Goal: Task Accomplishment & Management: Complete application form

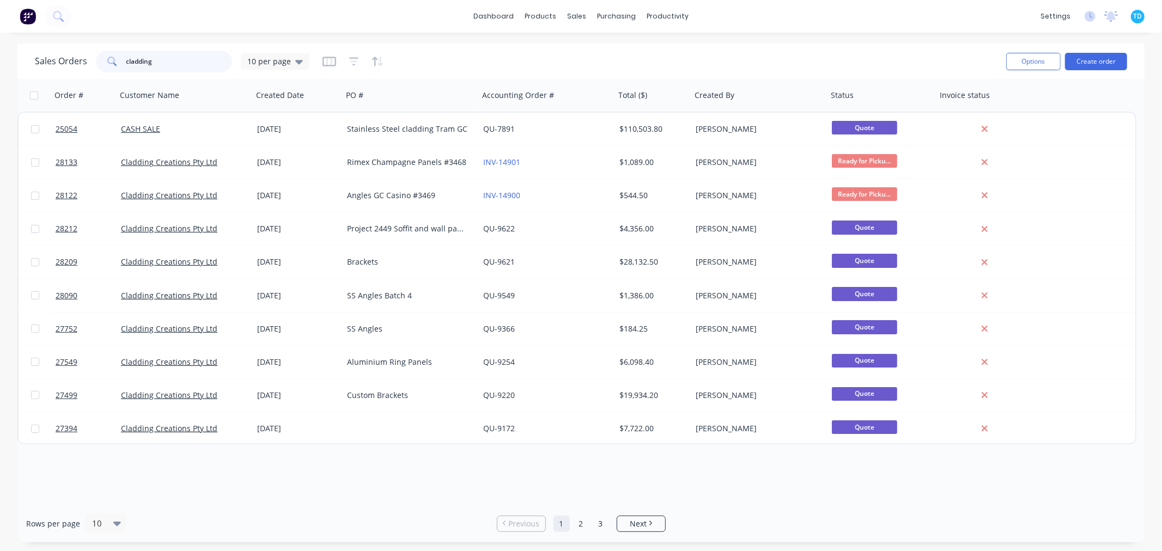
drag, startPoint x: 164, startPoint y: 53, endPoint x: 90, endPoint y: 63, distance: 74.7
click at [90, 63] on div "Sales Orders cladding 10 per page" at bounding box center [172, 62] width 274 height 22
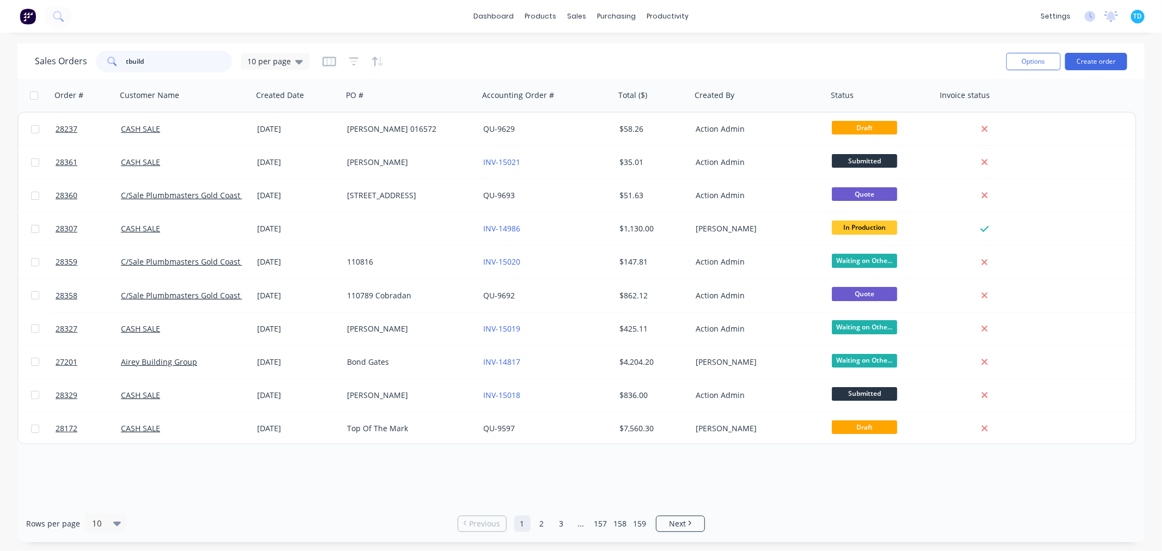
type input "tbuild"
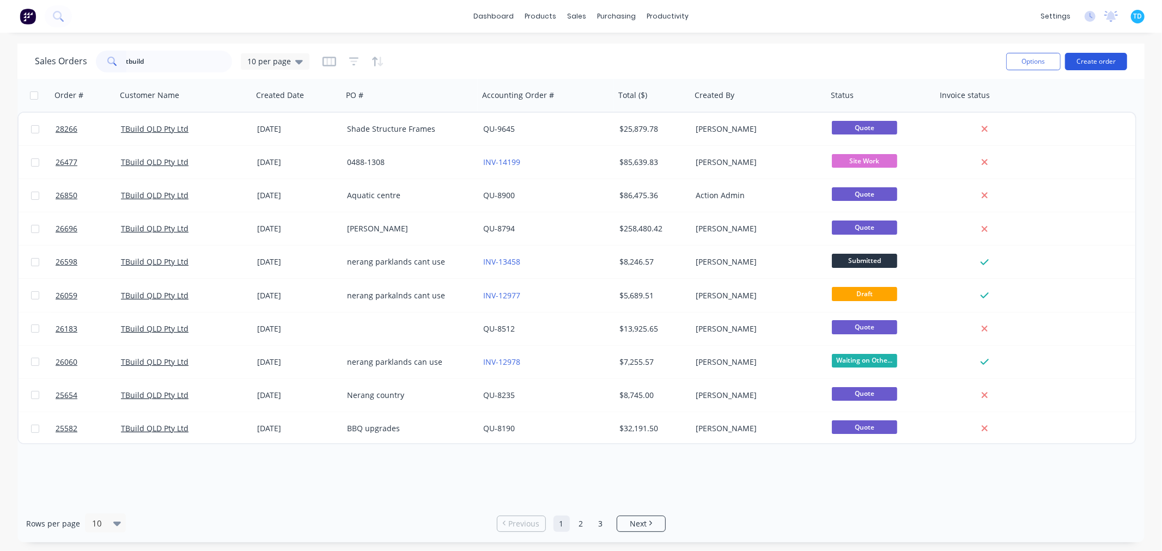
click at [1087, 62] on button "Create order" at bounding box center [1096, 61] width 62 height 17
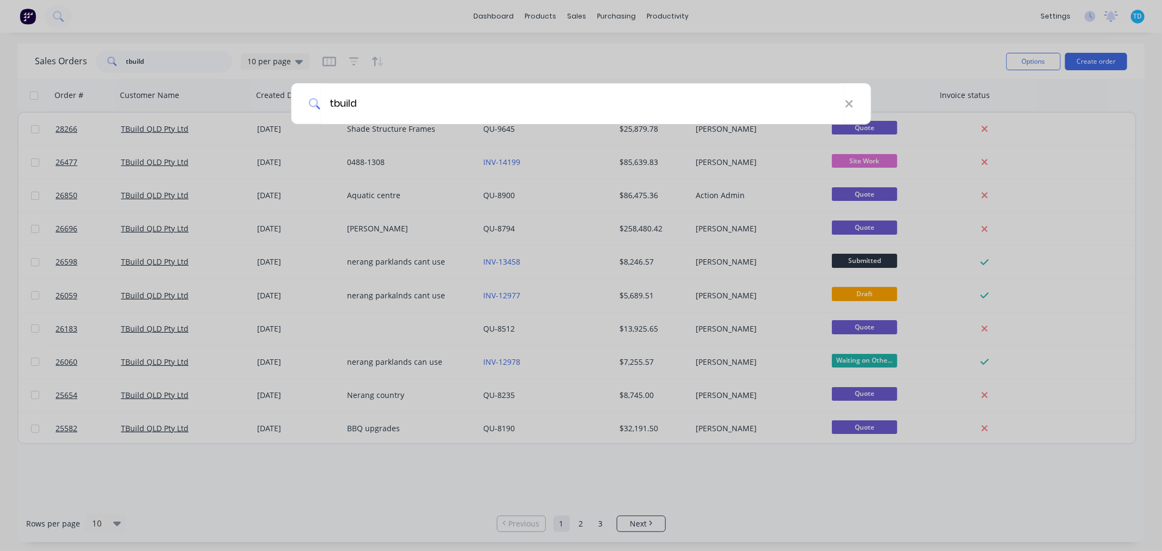
type input "tbuild"
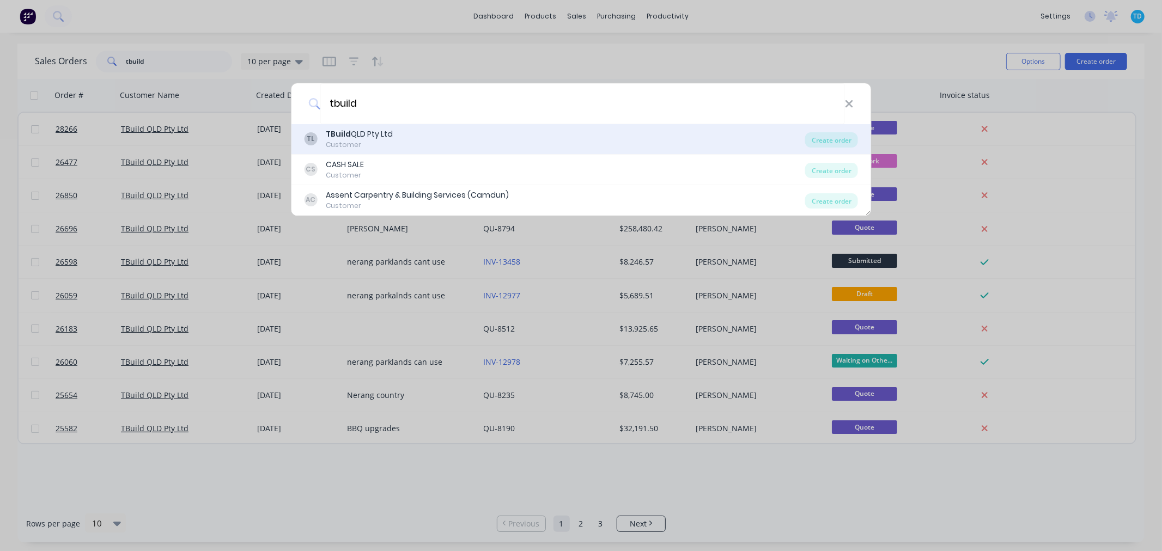
click at [394, 142] on div "TL TBuild QLD Pty Ltd Customer" at bounding box center [554, 139] width 501 height 21
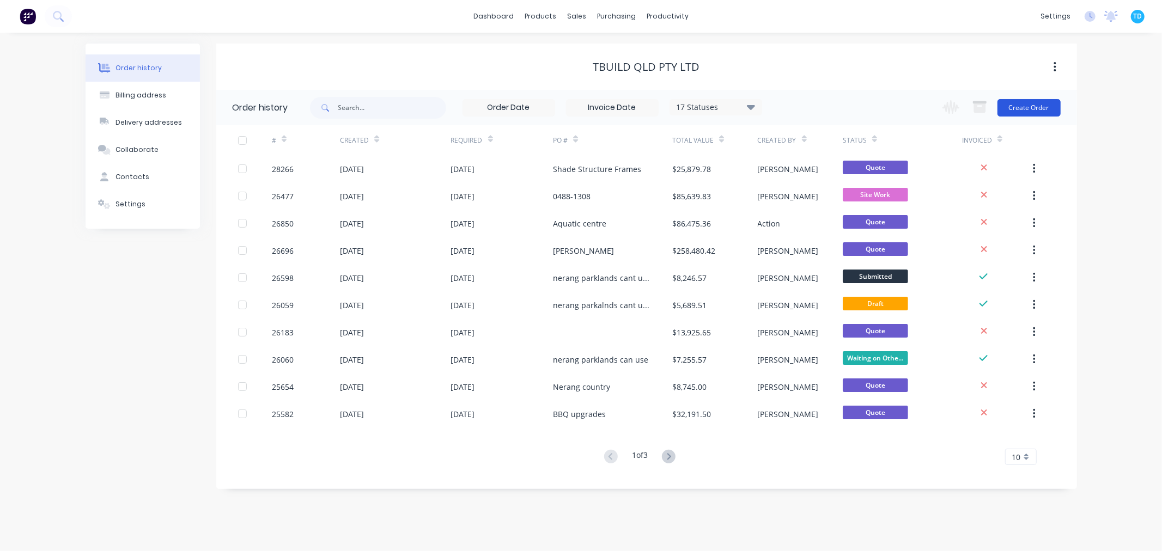
click at [1040, 106] on button "Create Order" at bounding box center [1028, 107] width 63 height 17
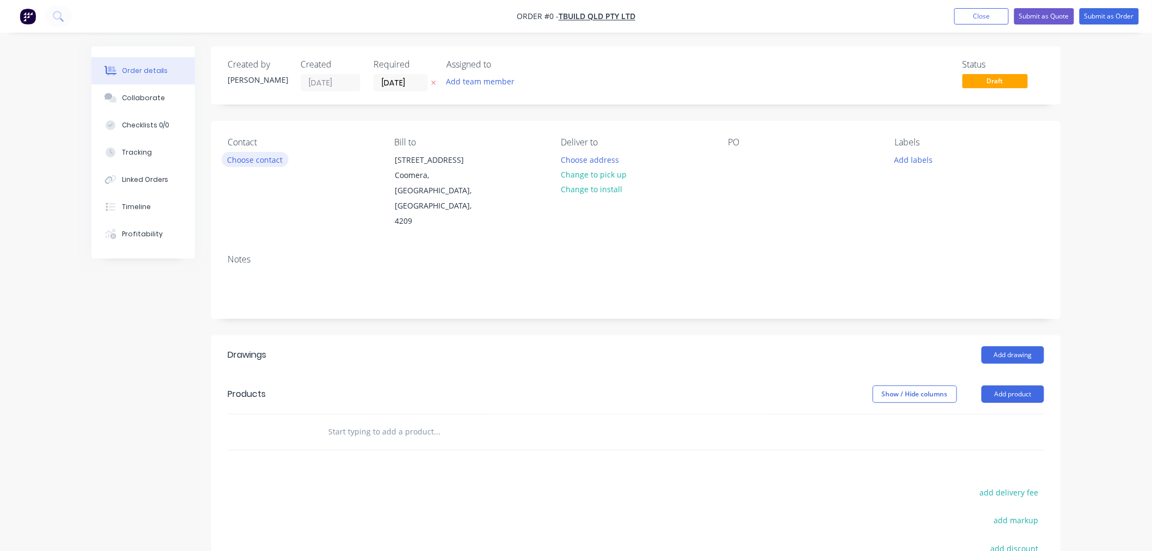
click at [273, 162] on button "Choose contact" at bounding box center [255, 159] width 67 height 15
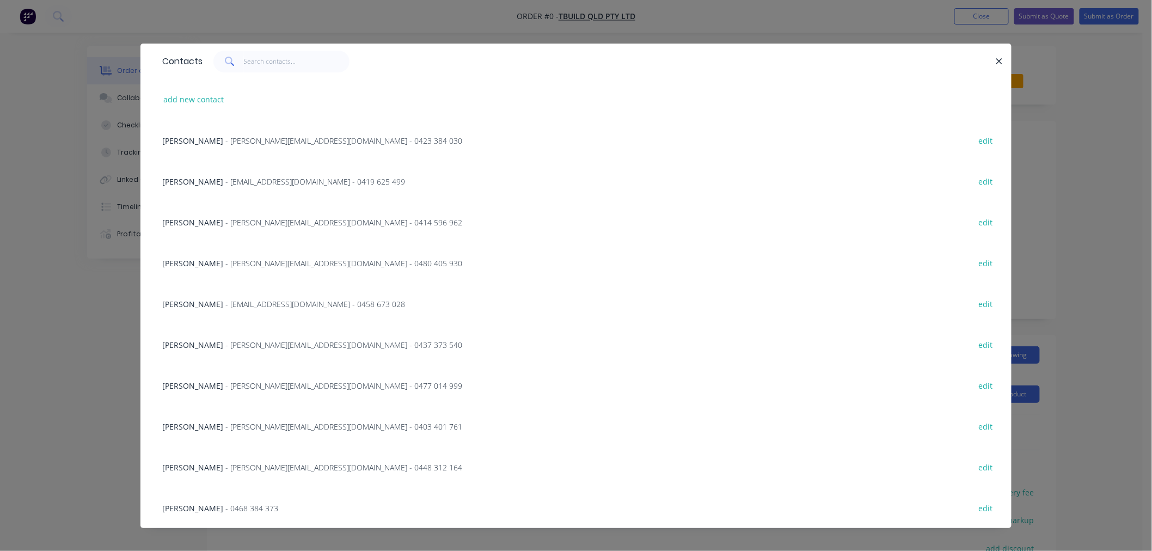
click at [192, 269] on div "[PERSON_NAME] - [PERSON_NAME][EMAIL_ADDRESS][DOMAIN_NAME] - 0480 405 930 edit" at bounding box center [576, 262] width 839 height 41
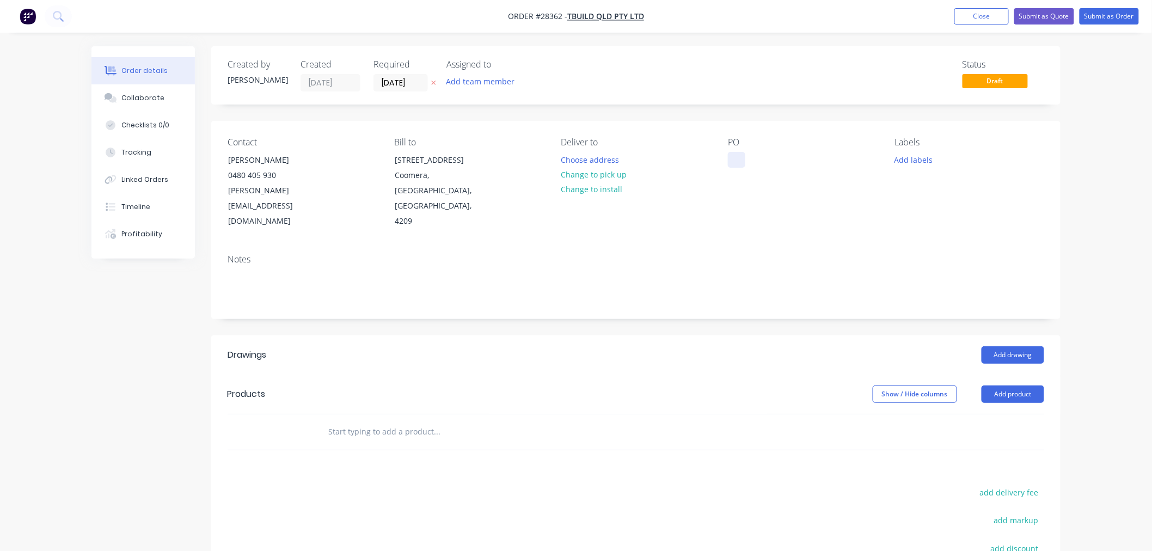
click at [730, 156] on div at bounding box center [736, 160] width 17 height 16
click at [994, 386] on button "Add product" at bounding box center [1013, 394] width 63 height 17
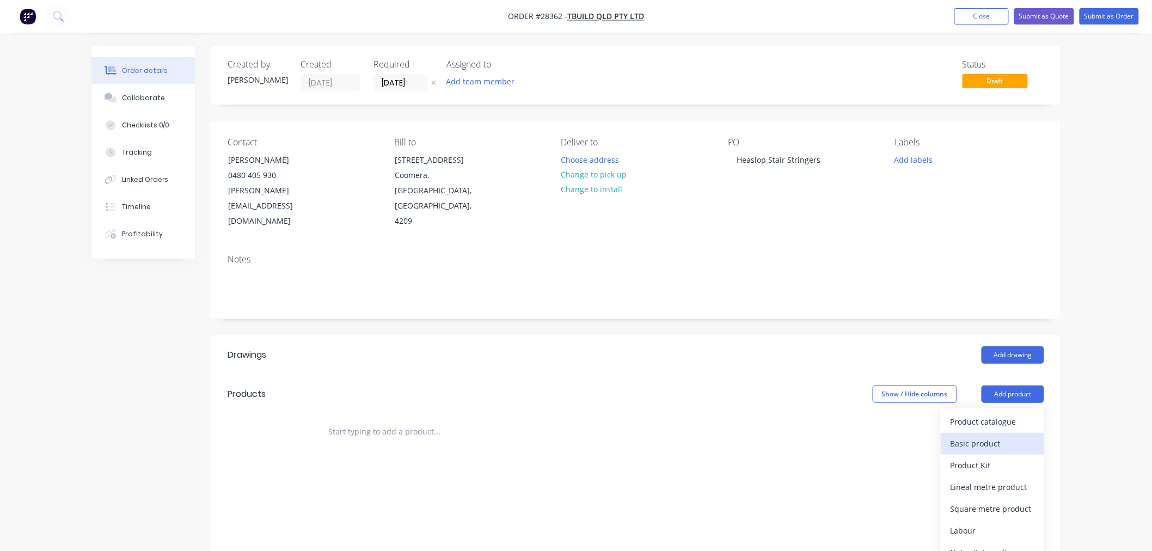
click at [978, 436] on div "Basic product" at bounding box center [993, 444] width 84 height 16
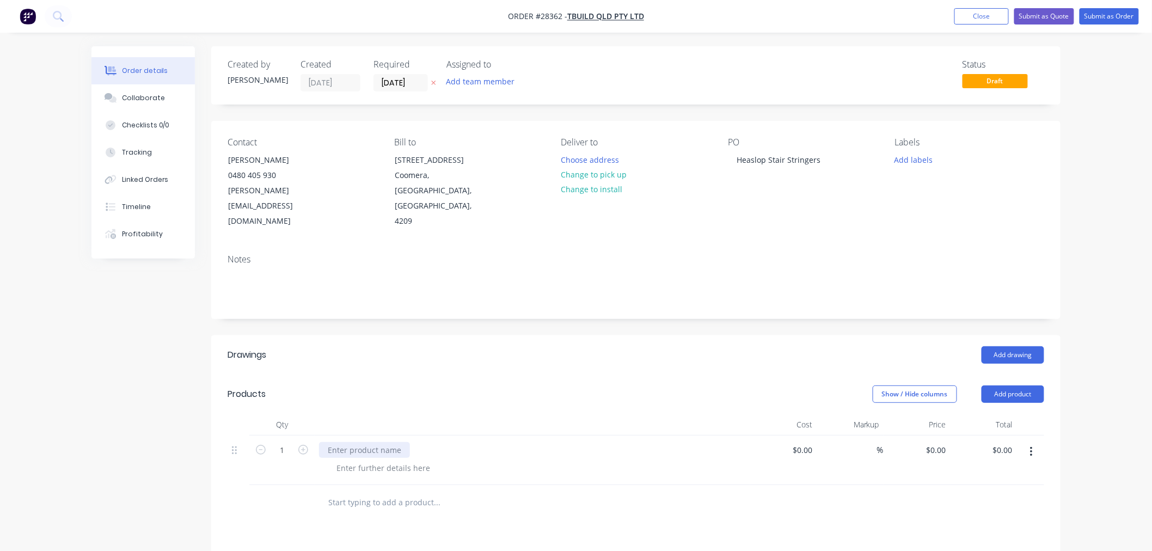
click at [384, 442] on div at bounding box center [364, 450] width 91 height 16
click at [1021, 386] on button "Add product" at bounding box center [1013, 394] width 63 height 17
click at [1006, 386] on button "Add product" at bounding box center [1013, 394] width 63 height 17
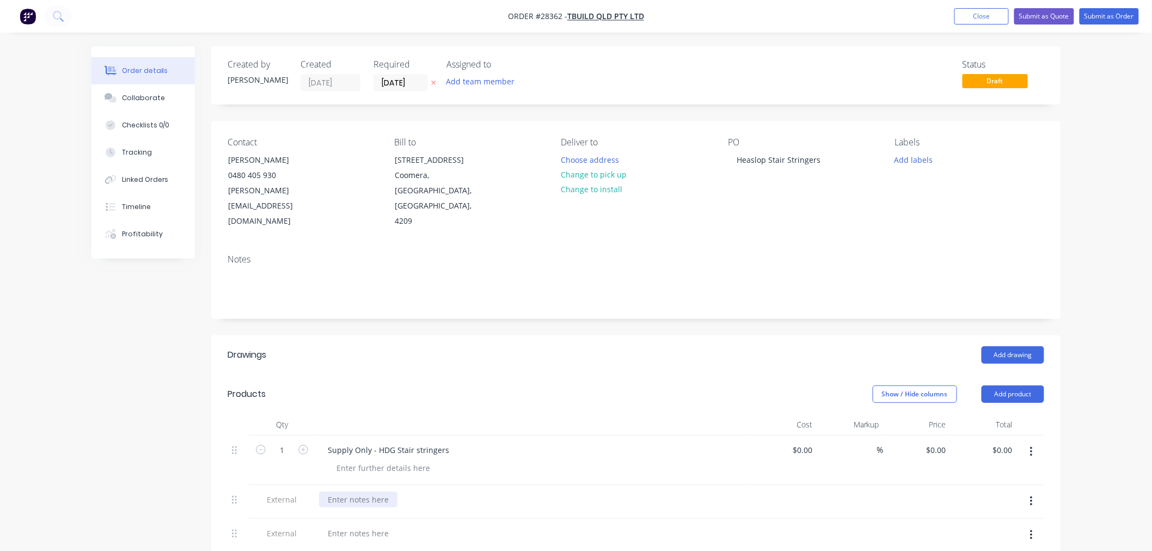
click at [342, 492] on div at bounding box center [358, 500] width 78 height 16
click at [358, 526] on div at bounding box center [358, 534] width 78 height 16
click at [812, 442] on input at bounding box center [804, 450] width 25 height 16
type input "$4,777.00"
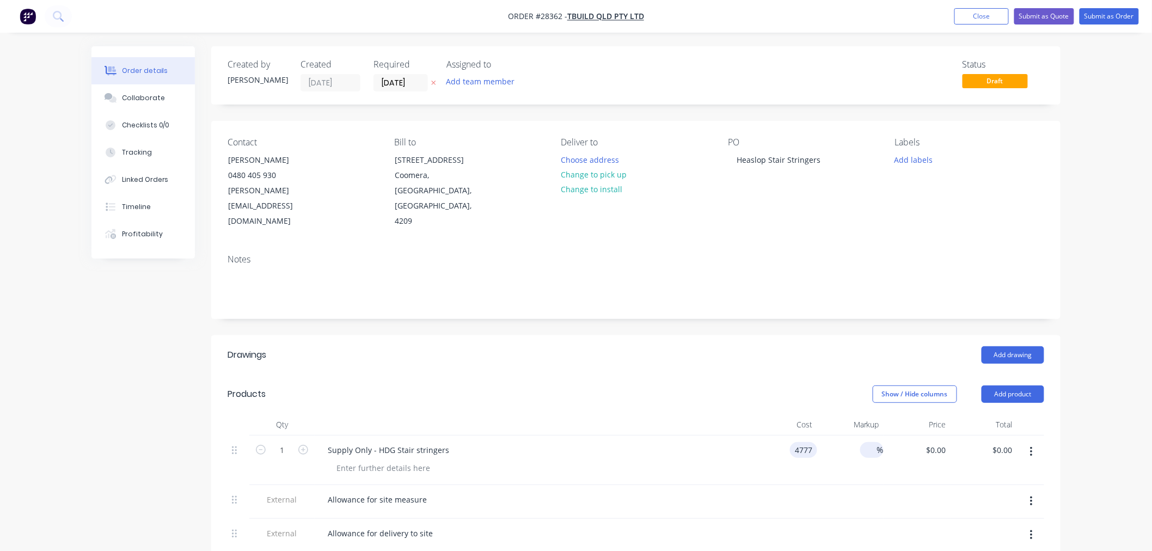
type input "$4,777.00"
click at [869, 442] on input at bounding box center [871, 450] width 13 height 16
type input "50"
type input "$7,165.50"
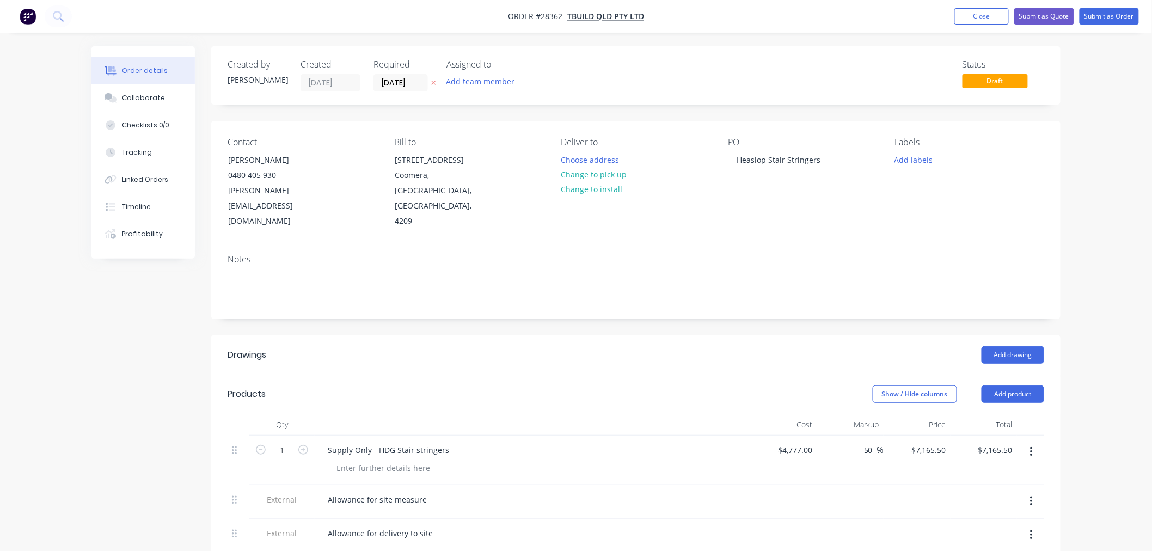
click at [847, 485] on div at bounding box center [850, 502] width 67 height 34
click at [392, 460] on div at bounding box center [383, 468] width 111 height 16
click at [573, 492] on div "Allowance for site measure" at bounding box center [532, 500] width 427 height 16
click at [1032, 15] on button "Submit as Quote" at bounding box center [1045, 16] width 60 height 16
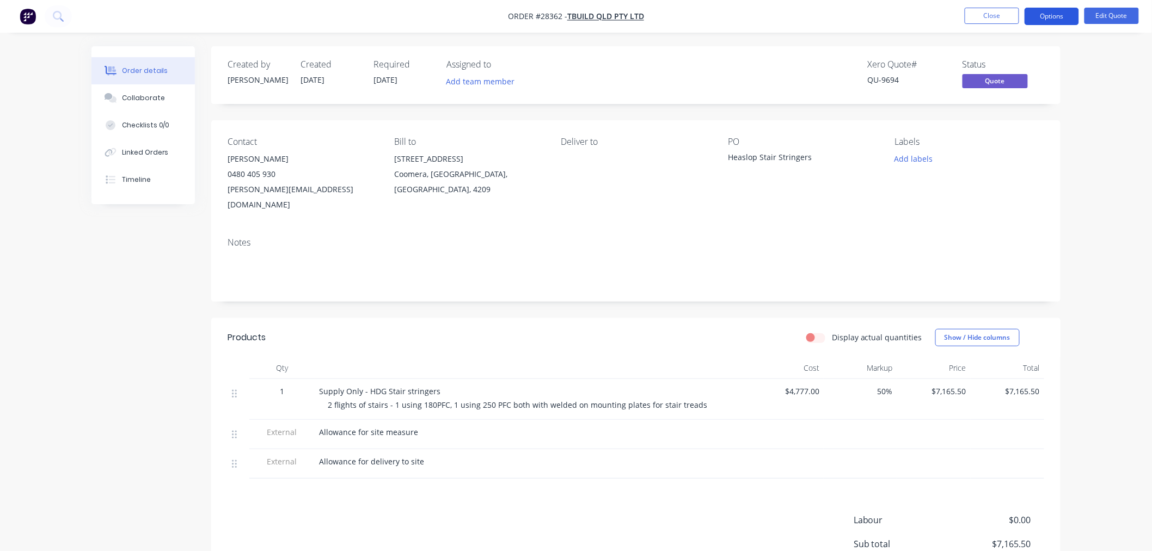
click at [1060, 18] on button "Options" at bounding box center [1052, 16] width 54 height 17
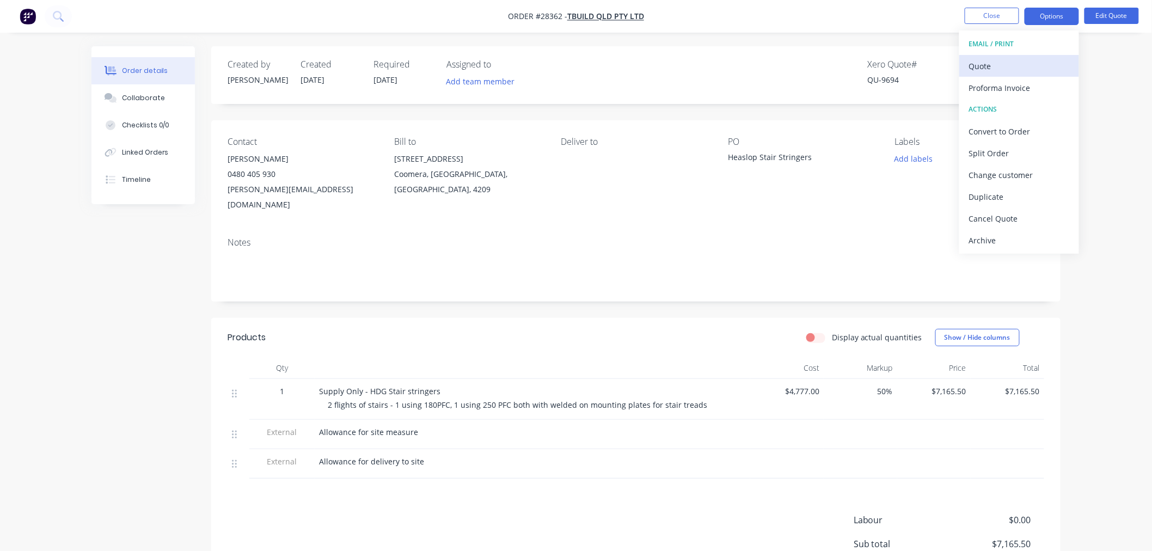
click at [1026, 52] on button "EMAIL / PRINT" at bounding box center [1020, 44] width 120 height 22
click at [1024, 58] on div "Quote" at bounding box center [1019, 66] width 100 height 16
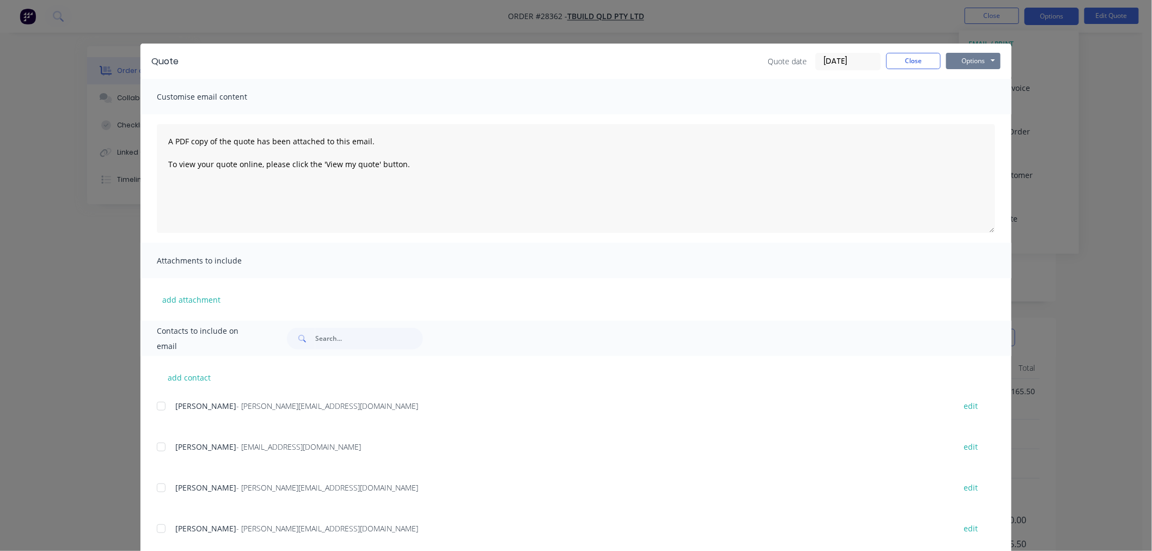
click at [990, 56] on button "Options" at bounding box center [974, 61] width 54 height 16
click at [966, 94] on button "Print" at bounding box center [982, 98] width 70 height 18
click at [917, 66] on button "Close" at bounding box center [914, 61] width 54 height 16
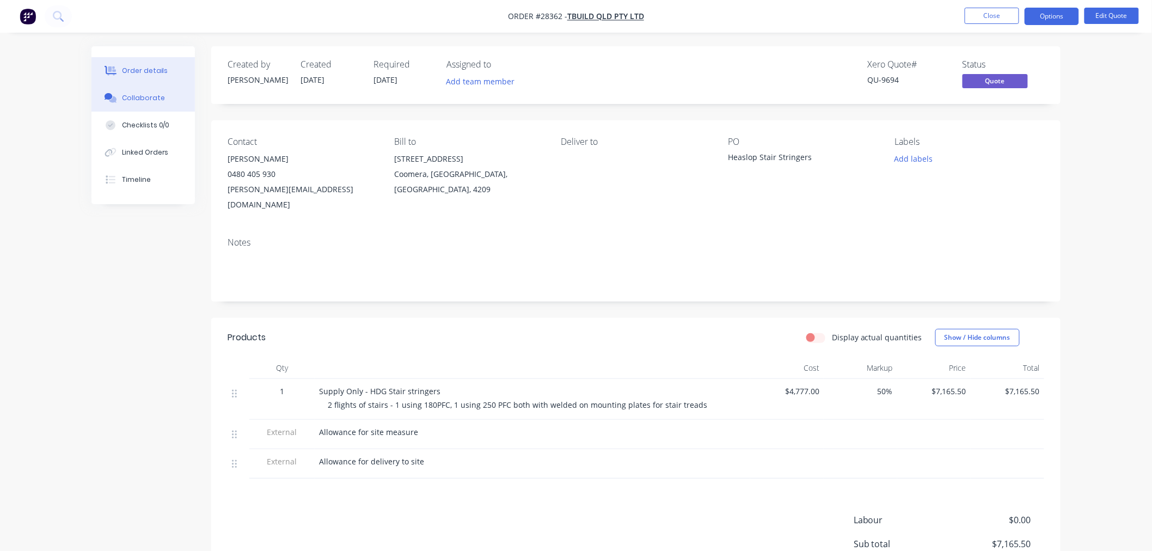
click at [152, 101] on div "Collaborate" at bounding box center [143, 98] width 43 height 10
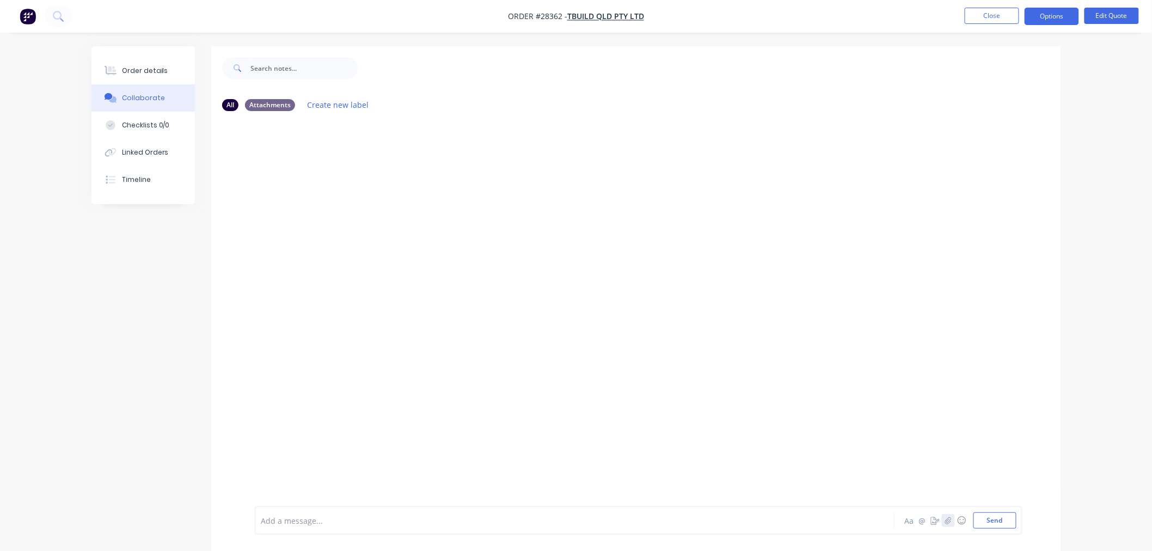
click at [945, 518] on icon "button" at bounding box center [948, 521] width 7 height 8
click at [997, 520] on button "Send" at bounding box center [995, 520] width 43 height 16
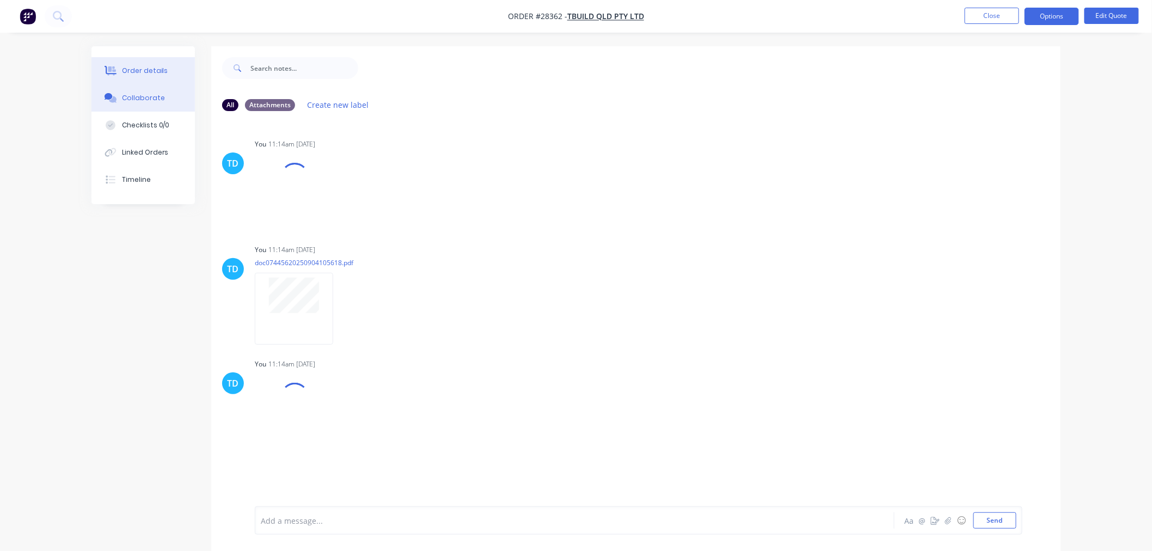
click at [154, 67] on div "Order details" at bounding box center [145, 71] width 46 height 10
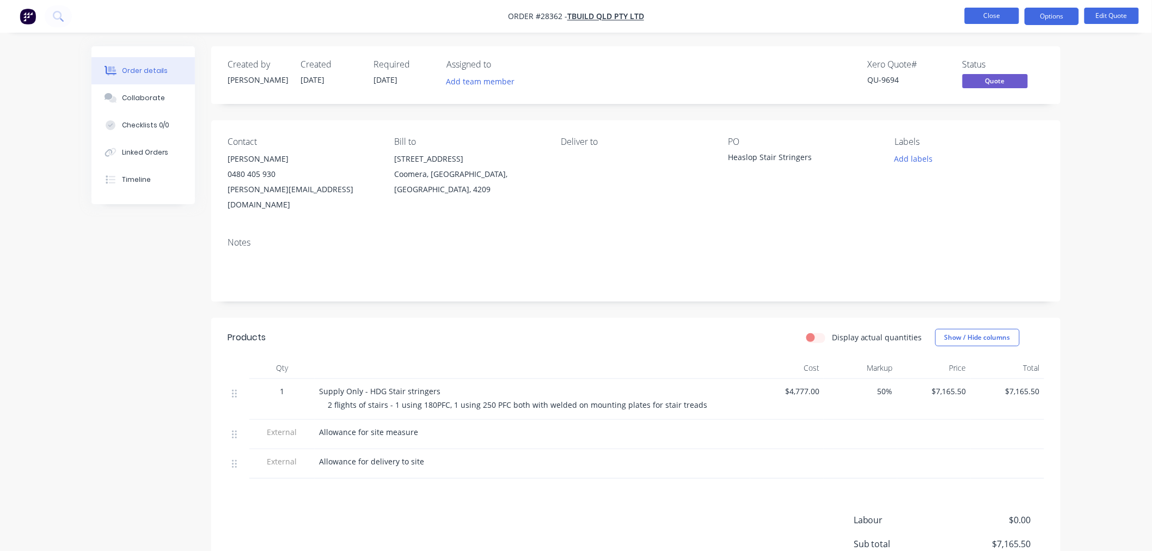
click at [986, 14] on button "Close" at bounding box center [992, 16] width 54 height 16
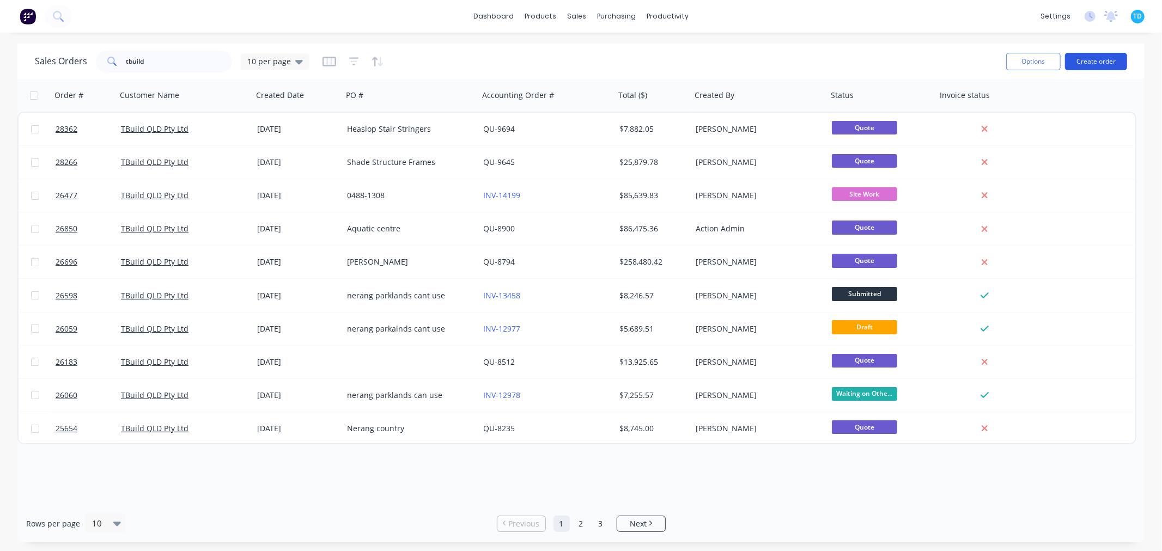
click at [1091, 58] on button "Create order" at bounding box center [1096, 61] width 62 height 17
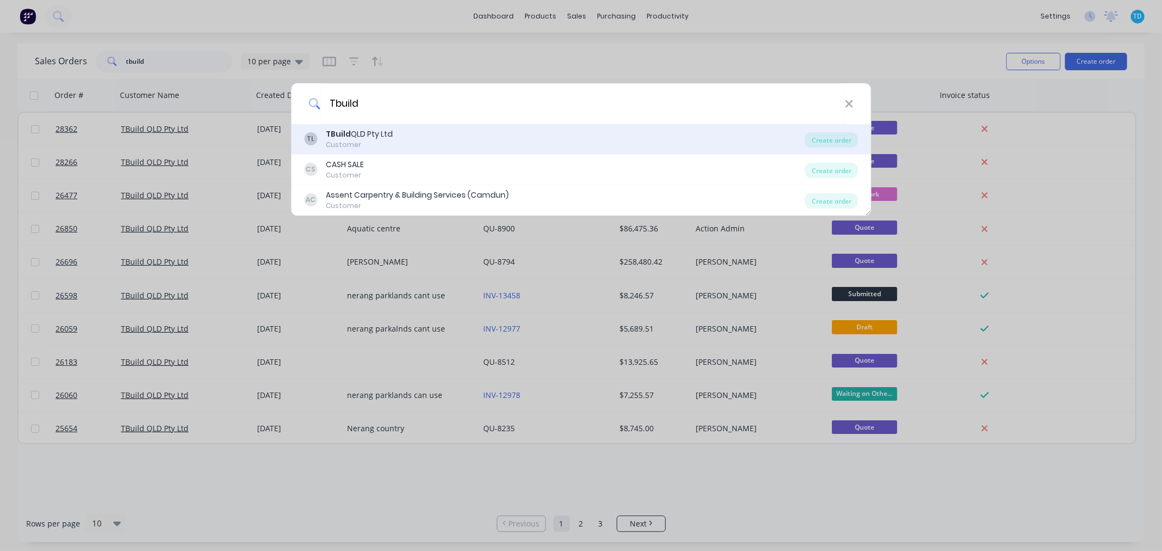
type input "Tbuild"
click at [368, 136] on div "TBuild QLD Pty Ltd" at bounding box center [359, 134] width 67 height 11
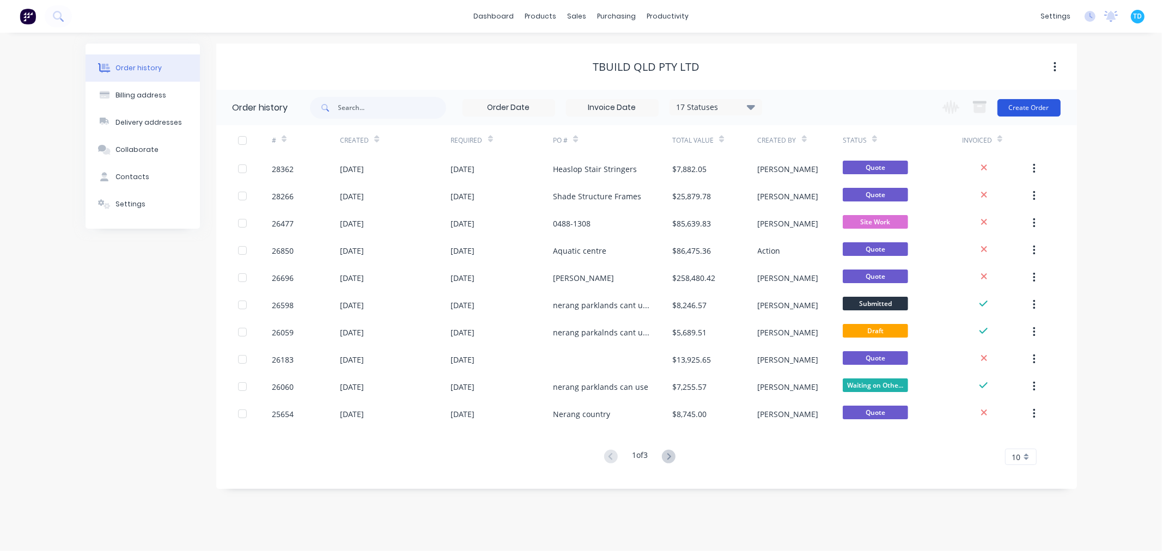
click at [1031, 109] on button "Create Order" at bounding box center [1028, 107] width 63 height 17
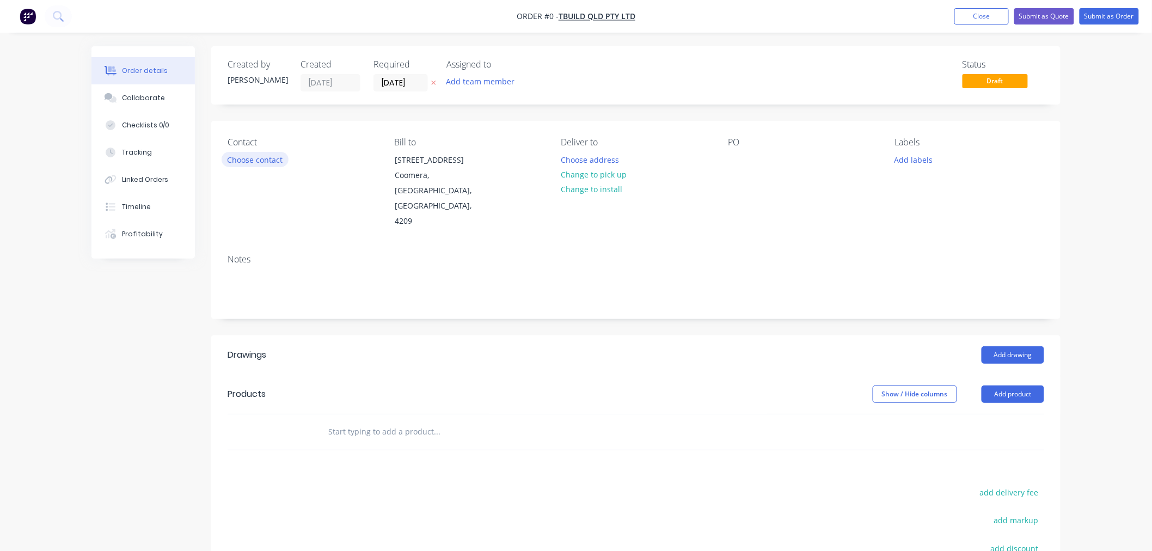
click at [235, 161] on button "Choose contact" at bounding box center [255, 159] width 67 height 15
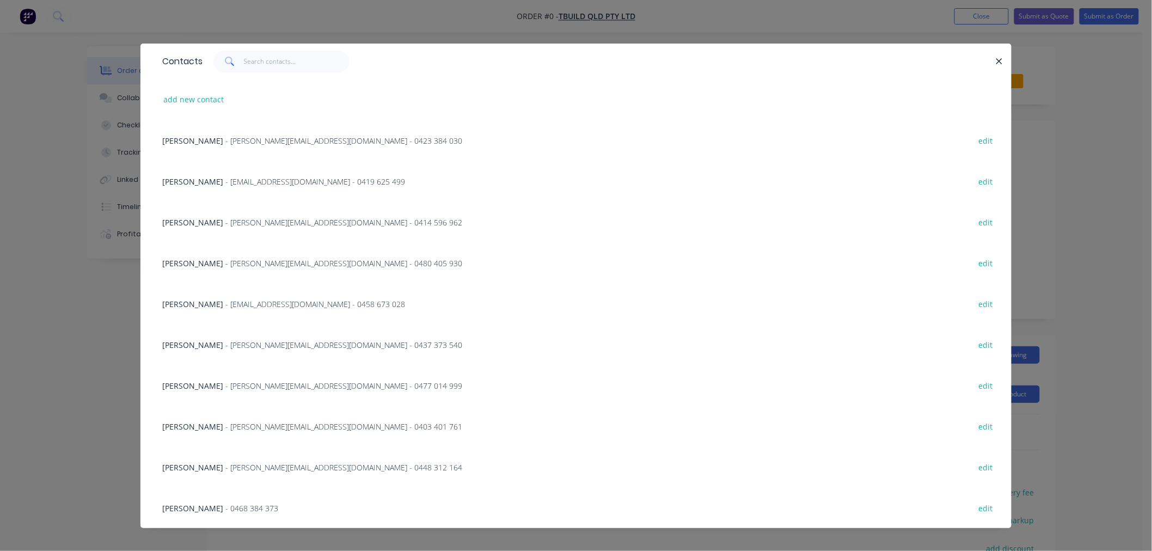
click at [191, 172] on div "Trent McCudden - [EMAIL_ADDRESS][DOMAIN_NAME] - 0419 625 499 edit" at bounding box center [576, 181] width 839 height 41
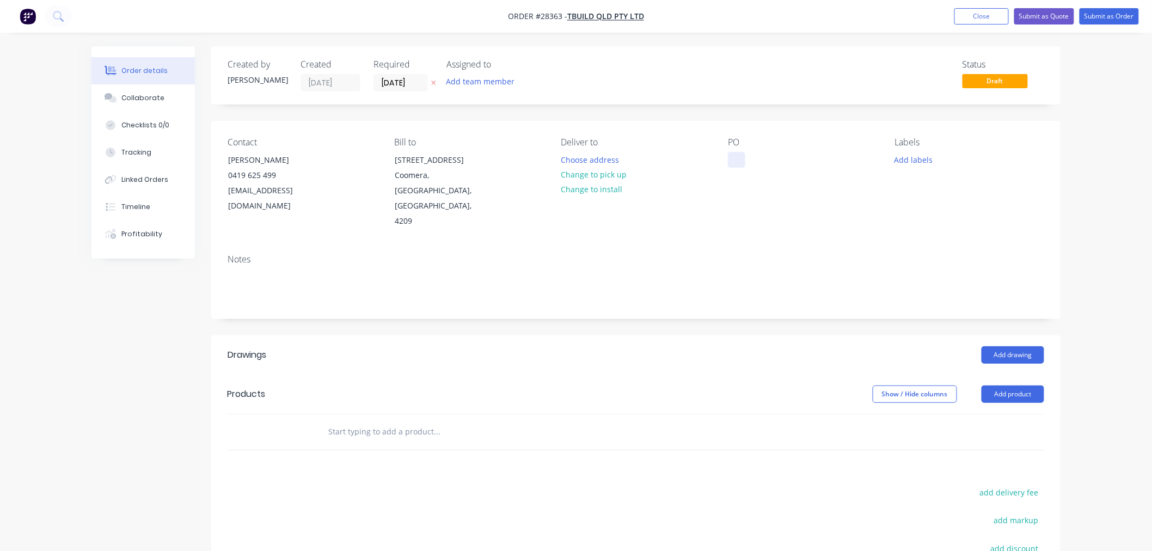
click at [742, 160] on div at bounding box center [736, 160] width 17 height 16
click at [994, 386] on button "Add product" at bounding box center [1013, 394] width 63 height 17
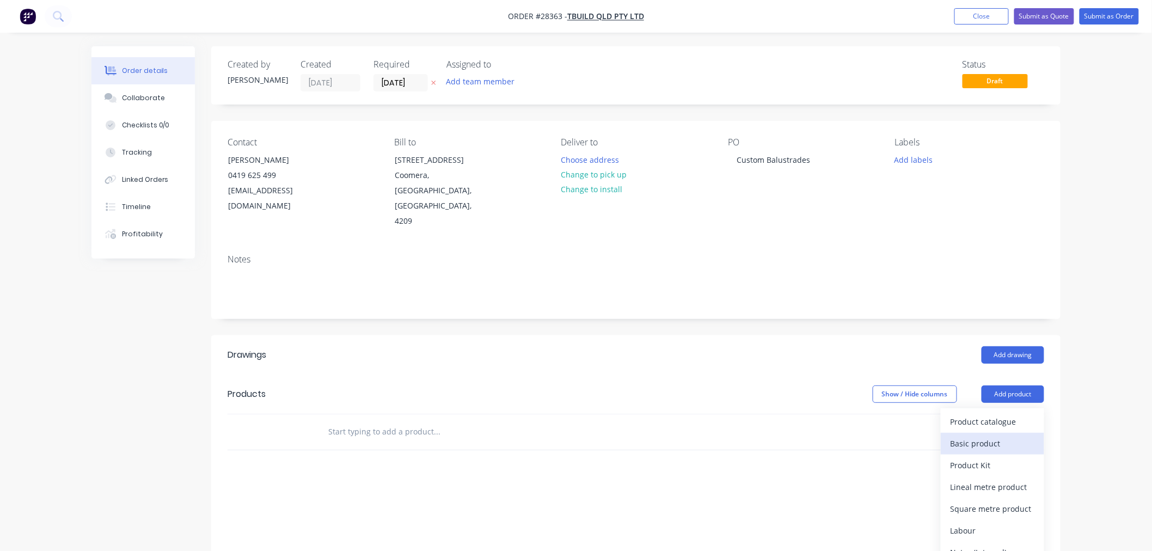
click at [985, 436] on div "Basic product" at bounding box center [993, 444] width 84 height 16
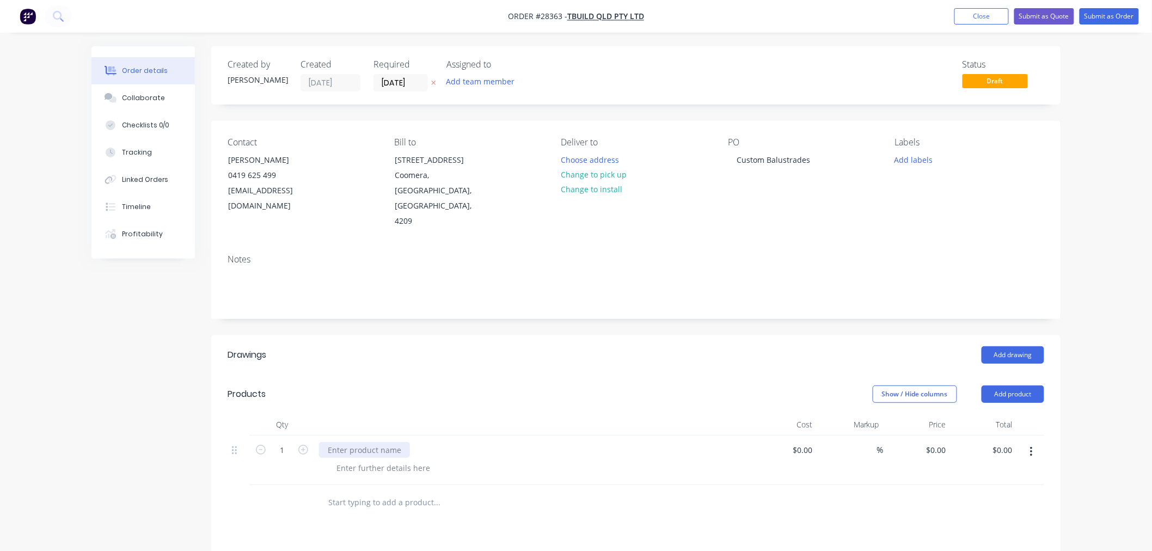
click at [399, 442] on div at bounding box center [364, 450] width 91 height 16
click at [813, 442] on input at bounding box center [804, 450] width 25 height 16
type input "$8,280.00"
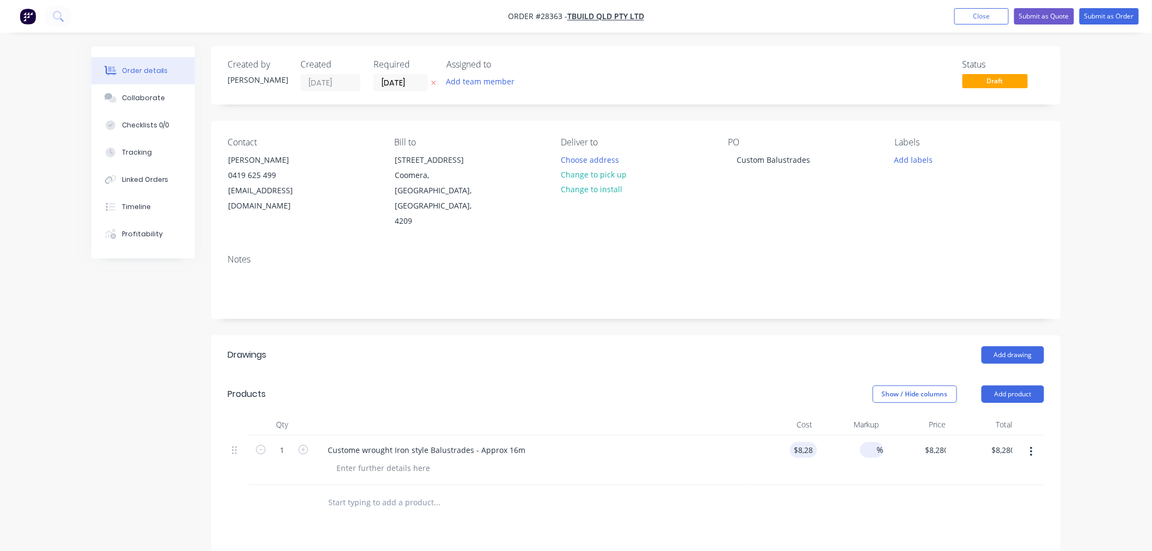
click at [869, 442] on input at bounding box center [871, 450] width 13 height 16
type input "30"
type input "$10,764.00"
click at [870, 485] on div at bounding box center [636, 502] width 817 height 35
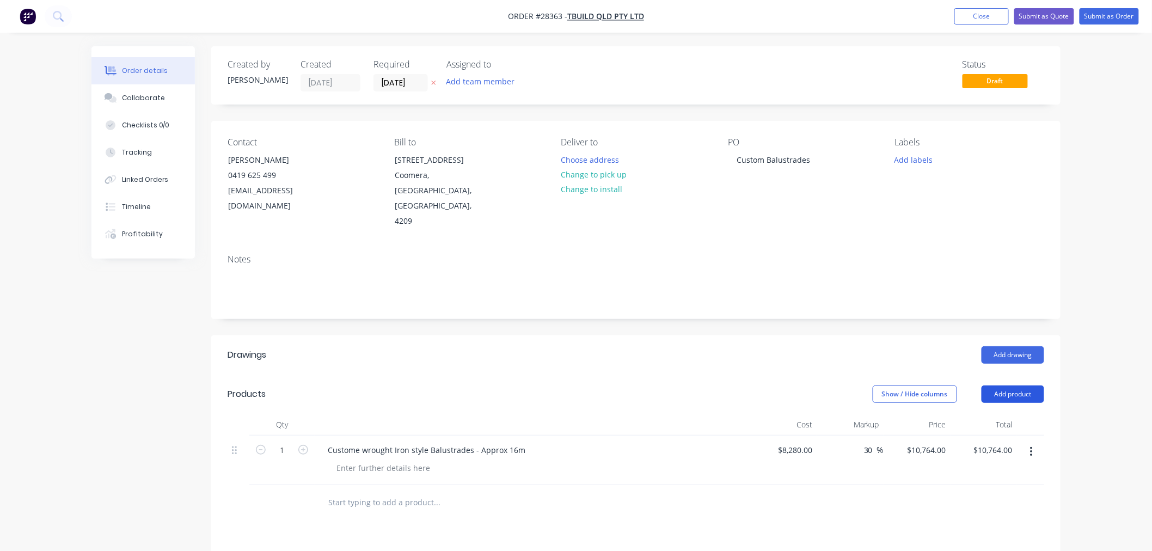
click at [1014, 386] on button "Add product" at bounding box center [1013, 394] width 63 height 17
click at [358, 492] on div at bounding box center [358, 500] width 78 height 16
click at [1022, 386] on button "Add product" at bounding box center [1013, 394] width 63 height 17
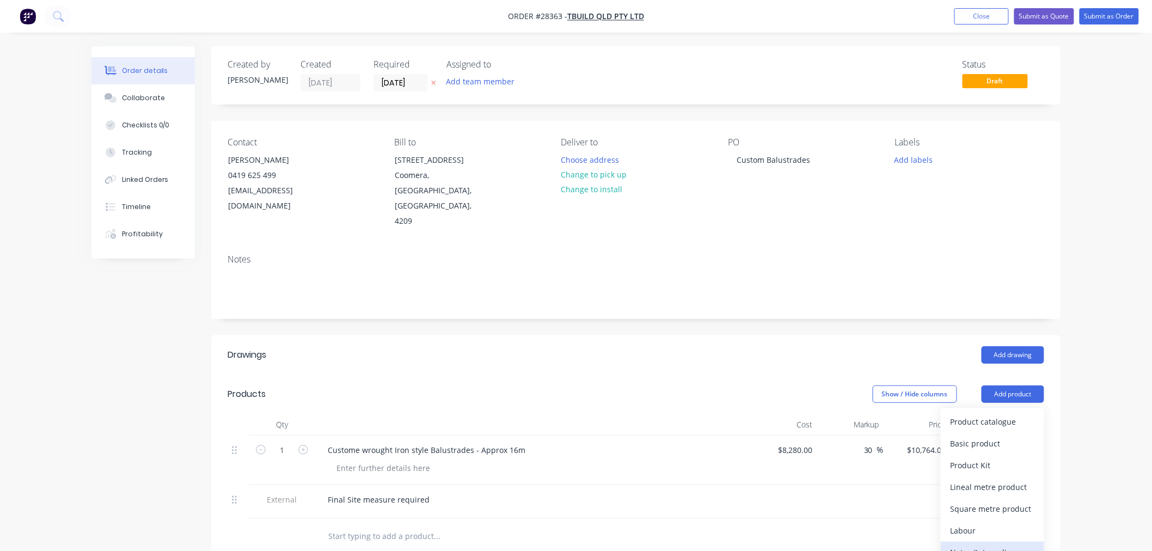
click at [1000, 545] on div "Notes (Internal)" at bounding box center [993, 553] width 84 height 16
click at [362, 526] on div at bounding box center [358, 534] width 78 height 16
click at [401, 526] on div "Wrought Iron Australi for sockets" at bounding box center [388, 534] width 138 height 16
click at [395, 526] on div "Wrought Iron Australi for sockets" at bounding box center [388, 534] width 138 height 16
click at [404, 526] on div "Wrought Iron Australi for sockets" at bounding box center [388, 534] width 138 height 16
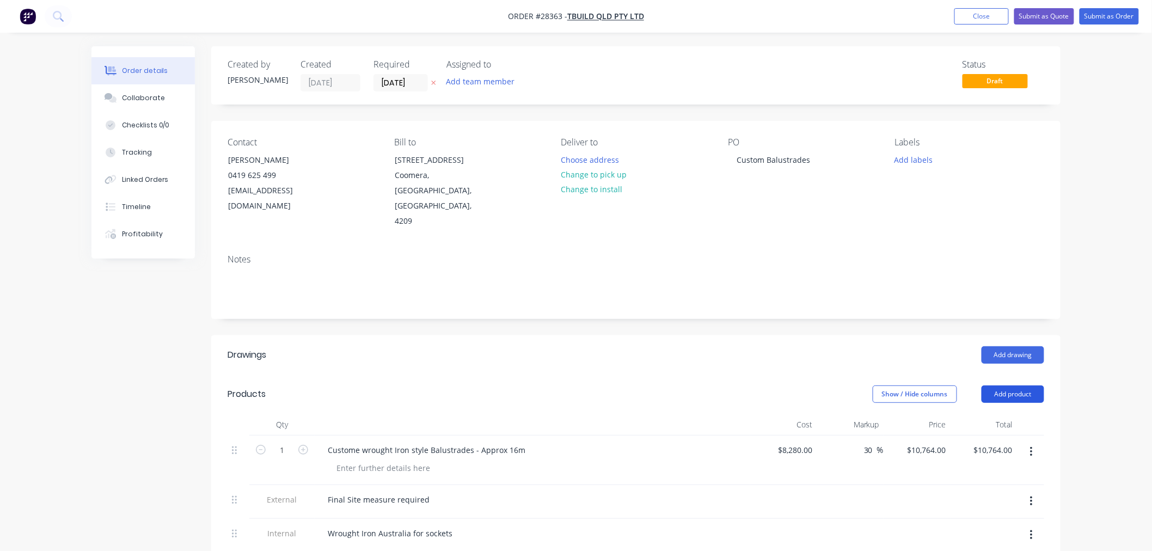
click at [1031, 386] on button "Add product" at bounding box center [1013, 394] width 63 height 17
click at [983, 545] on div "Notes (Internal)" at bounding box center [993, 553] width 84 height 16
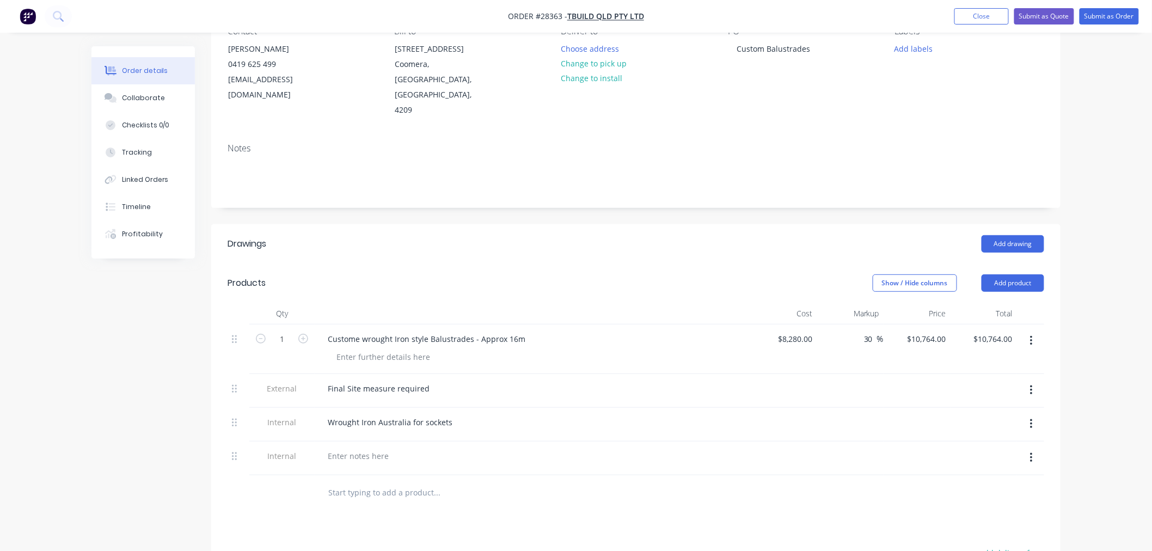
scroll to position [121, 0]
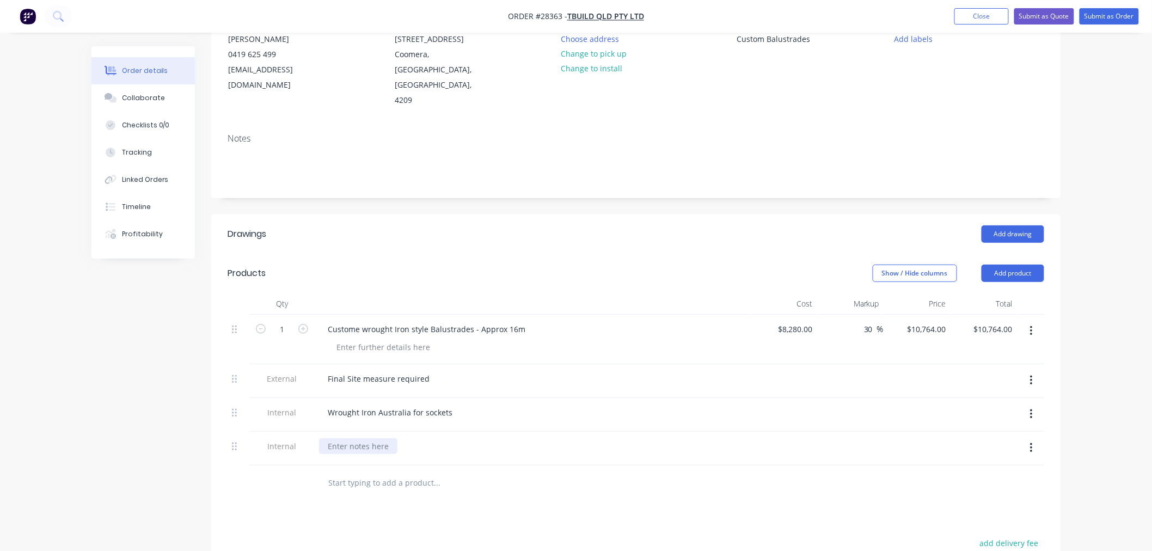
click at [363, 438] on div at bounding box center [358, 446] width 78 height 16
click at [430, 438] on div "Curbved section to be lasercuut from 12mm sheet" at bounding box center [419, 446] width 201 height 16
click at [469, 483] on div "Drawings Add drawing Products Show / Hide columns Add product Qty Cost Markup P…" at bounding box center [636, 489] width 850 height 548
click at [344, 438] on div "Curbved section to be lasercut from 12mm sheet" at bounding box center [417, 446] width 196 height 16
click at [405, 339] on div at bounding box center [383, 347] width 111 height 16
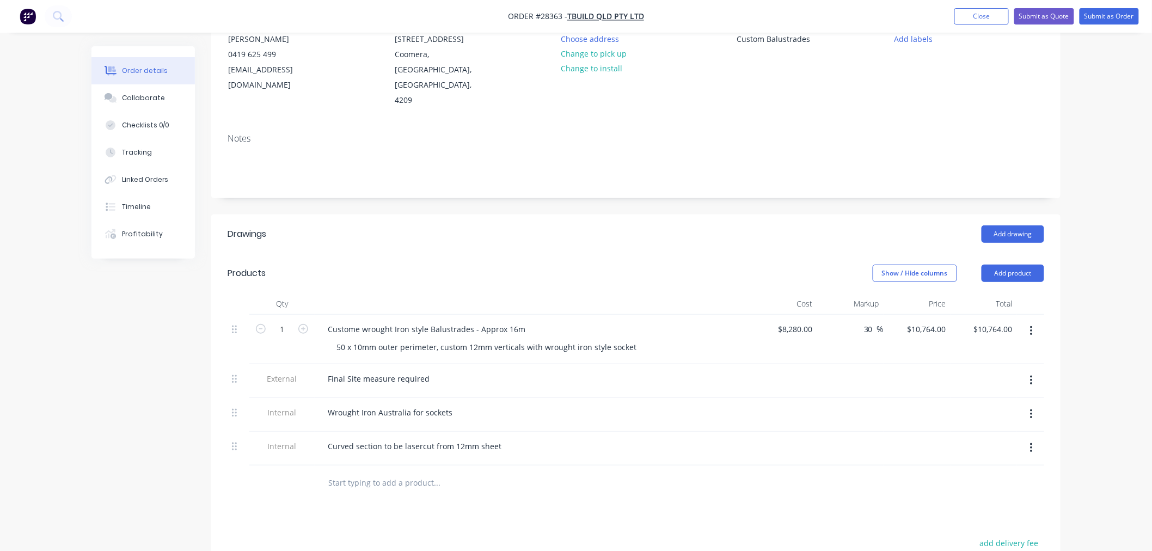
click at [610, 472] on div at bounding box center [482, 483] width 327 height 22
click at [155, 98] on div "Collaborate" at bounding box center [143, 98] width 43 height 10
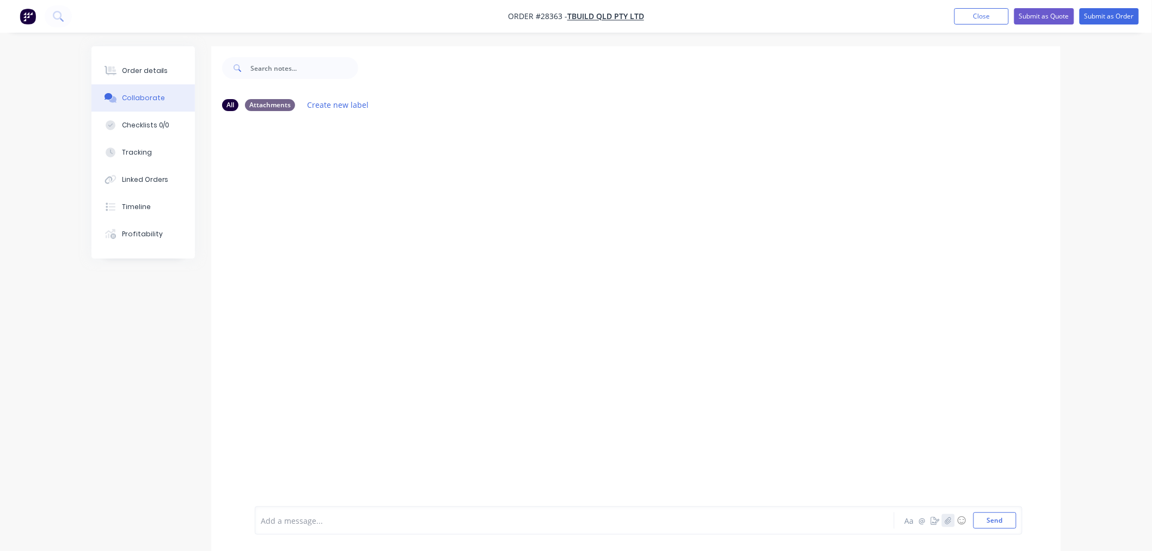
click at [945, 521] on icon "button" at bounding box center [948, 521] width 7 height 8
click at [1000, 517] on button "Send" at bounding box center [995, 520] width 43 height 16
click at [139, 72] on div "Order details" at bounding box center [145, 71] width 46 height 10
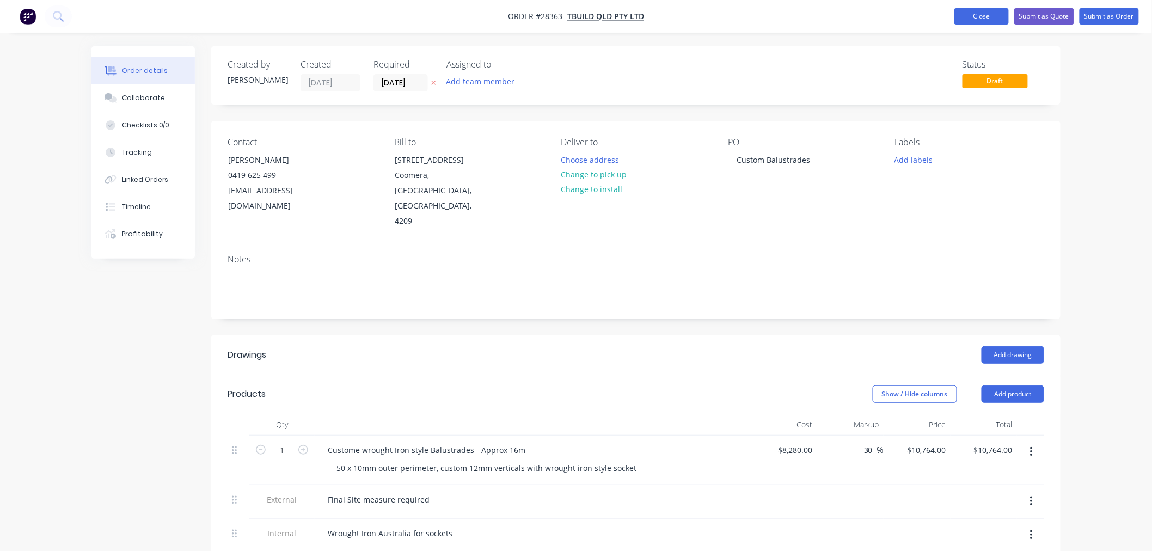
click at [980, 17] on button "Close" at bounding box center [982, 16] width 54 height 16
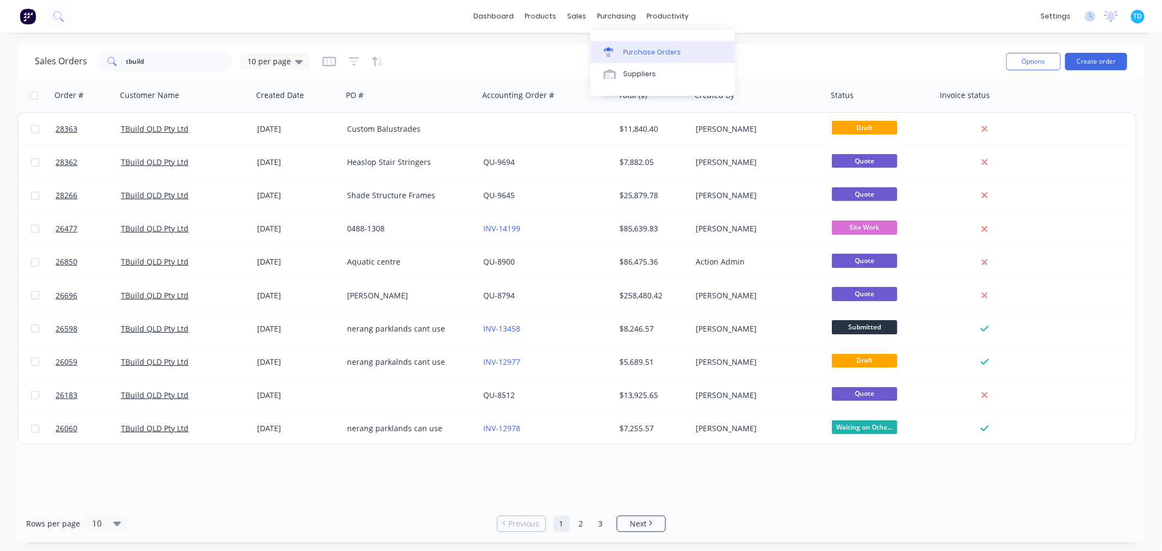
click at [644, 62] on link "Purchase Orders" at bounding box center [662, 52] width 144 height 22
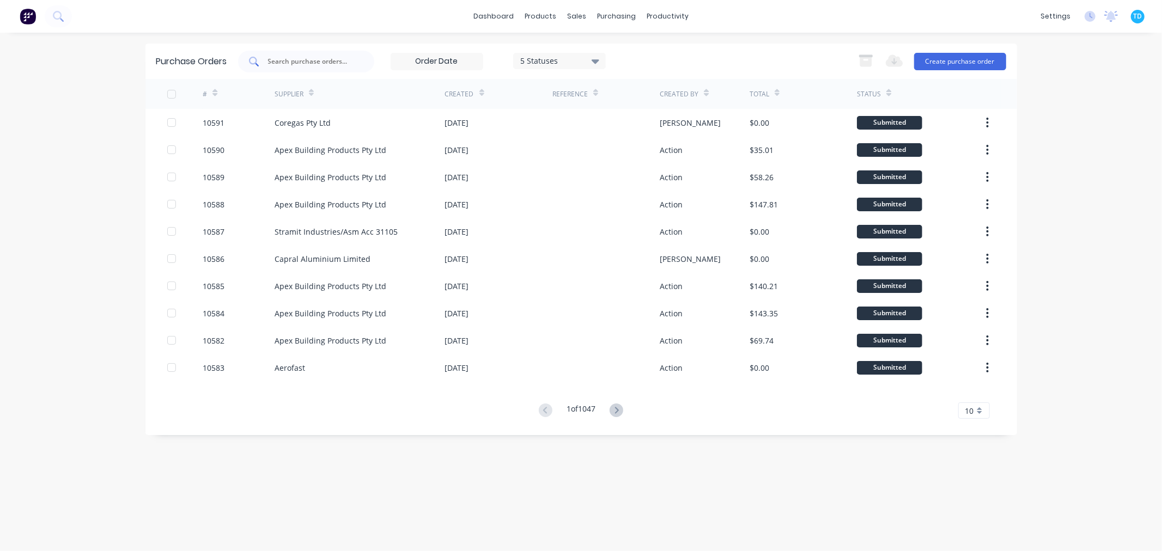
click at [313, 55] on div at bounding box center [306, 62] width 136 height 22
type input "10571"
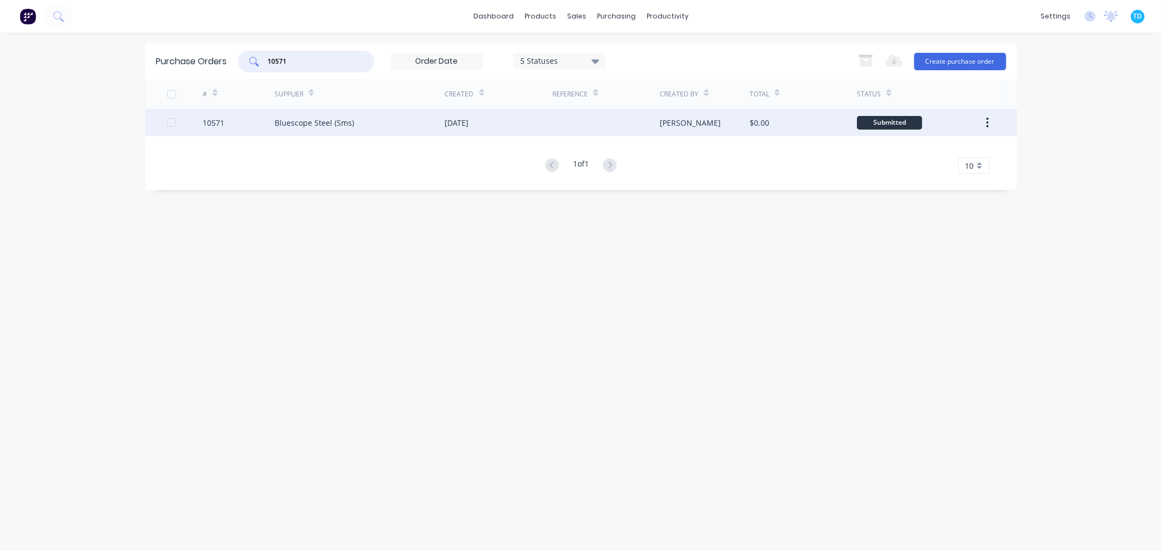
click at [355, 119] on div "Bluescope Steel (Sms)" at bounding box center [359, 122] width 170 height 27
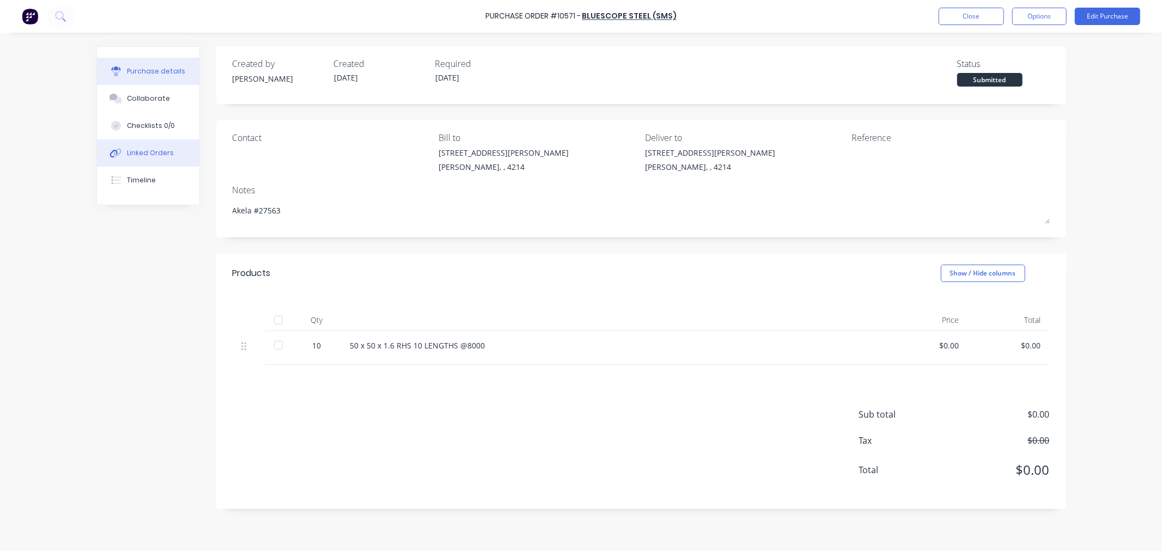
click at [156, 151] on div "Linked Orders" at bounding box center [150, 153] width 47 height 10
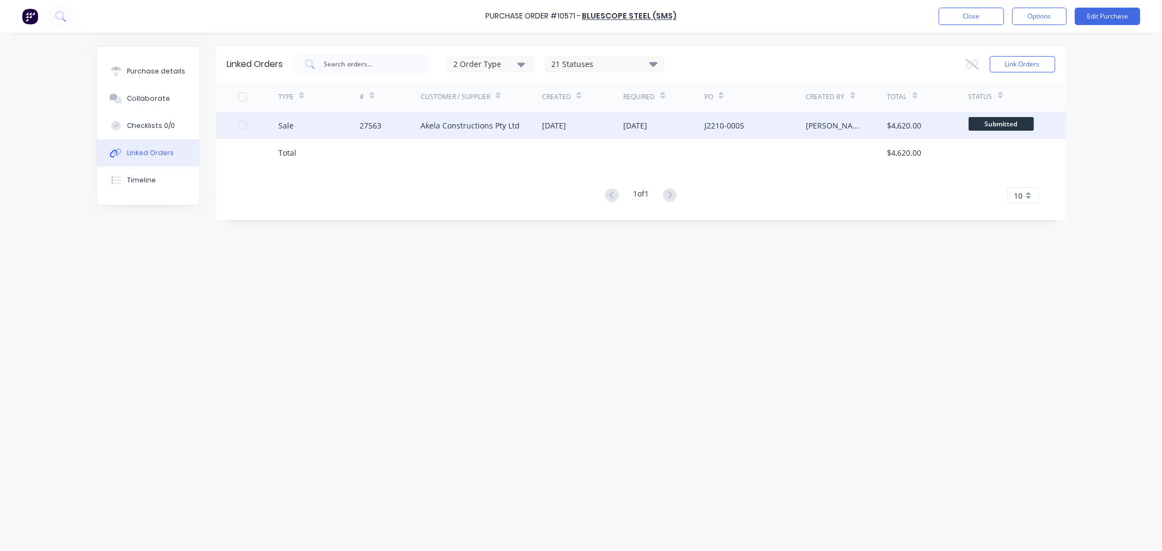
click at [474, 122] on div "Akela Constructions Pty Ltd" at bounding box center [469, 125] width 99 height 11
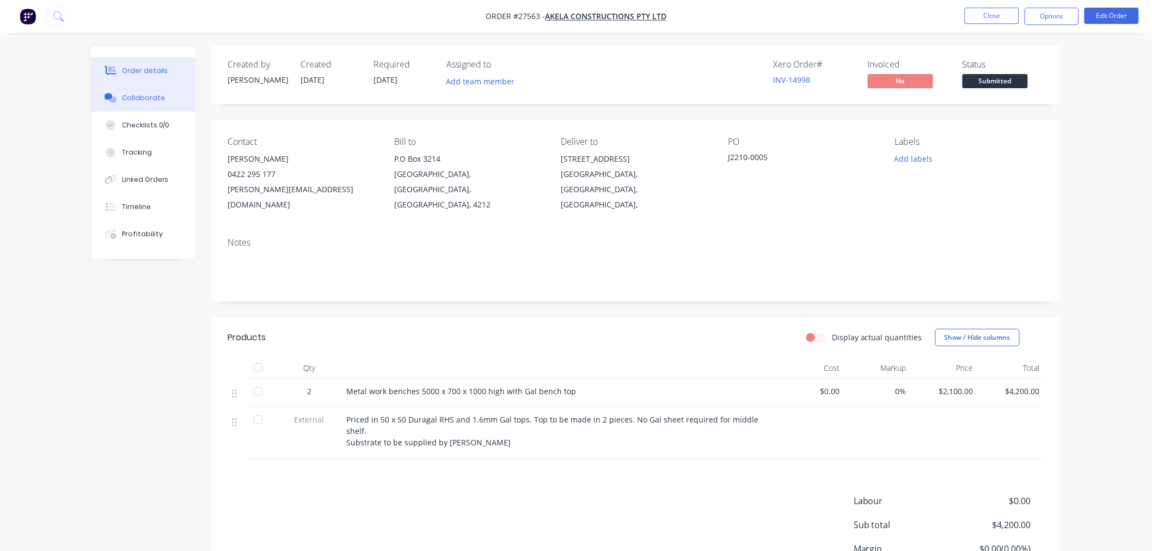
click at [144, 102] on div "Collaborate" at bounding box center [143, 98] width 43 height 10
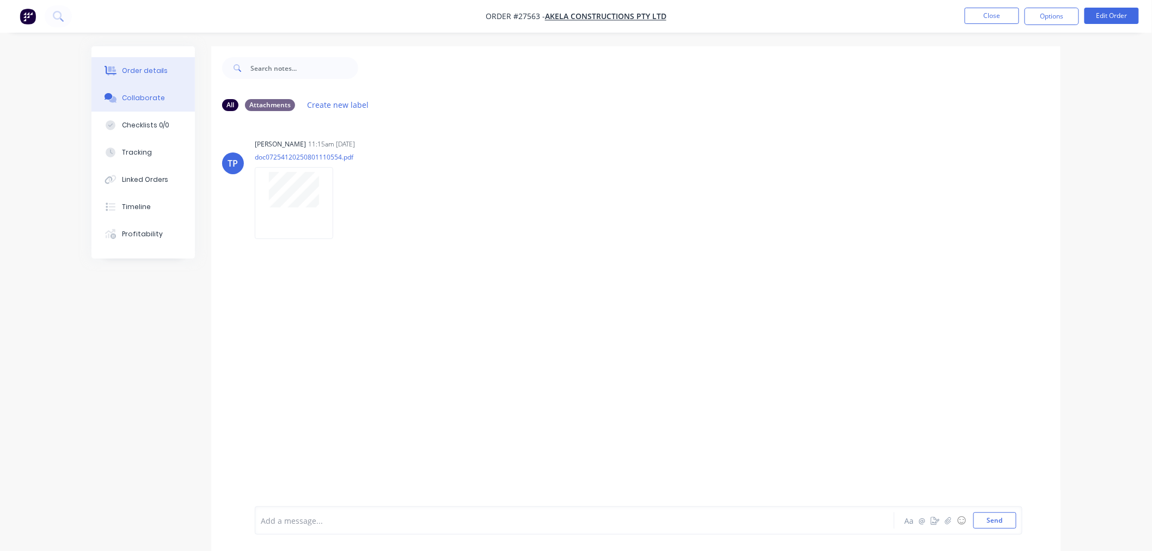
click at [135, 66] on div "Order details" at bounding box center [145, 71] width 46 height 10
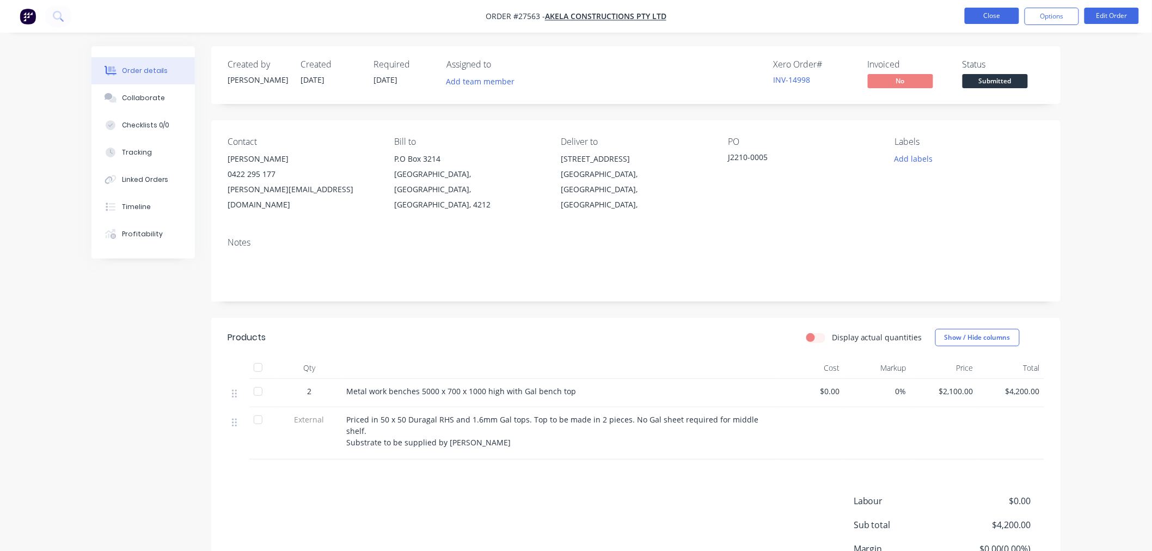
click at [991, 14] on button "Close" at bounding box center [992, 16] width 54 height 16
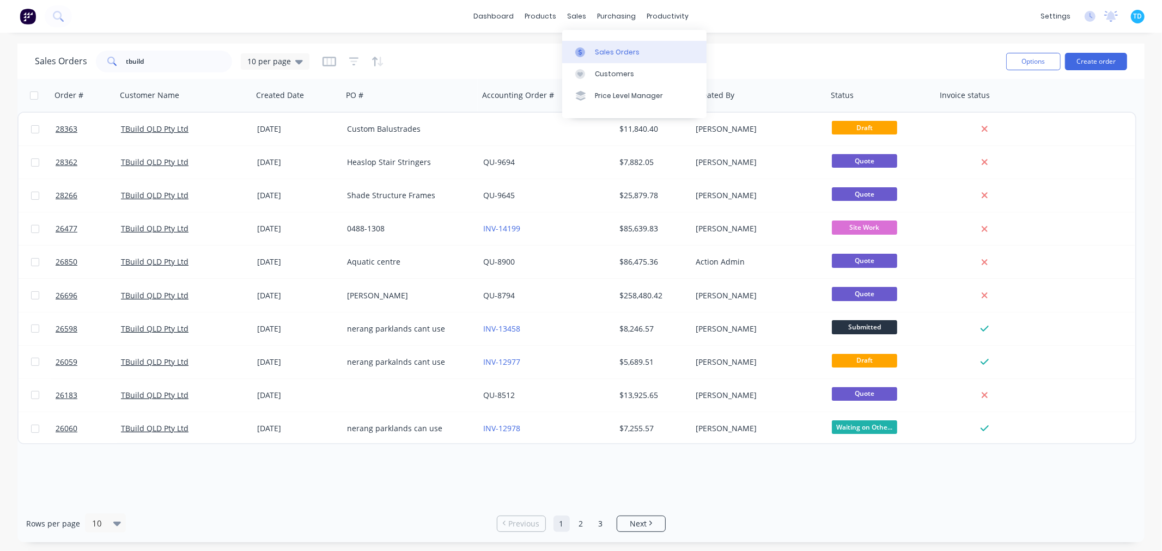
click at [592, 46] on link "Sales Orders" at bounding box center [634, 52] width 144 height 22
click at [613, 52] on div "Sales Orders" at bounding box center [617, 52] width 45 height 10
drag, startPoint x: 164, startPoint y: 67, endPoint x: 120, endPoint y: 68, distance: 44.1
click at [120, 68] on div "tbuild" at bounding box center [164, 62] width 136 height 22
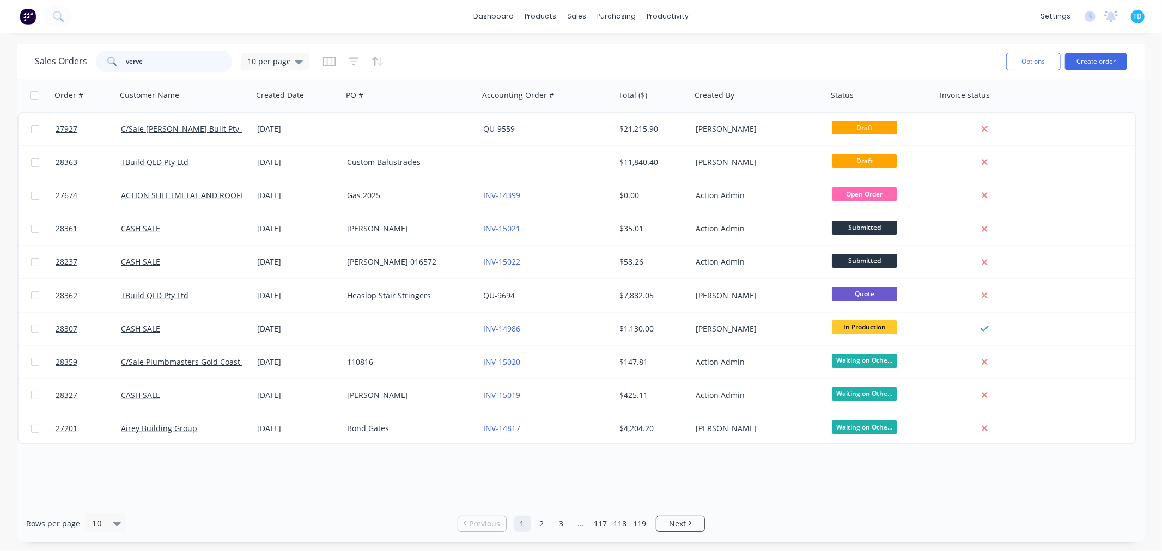
type input "verve"
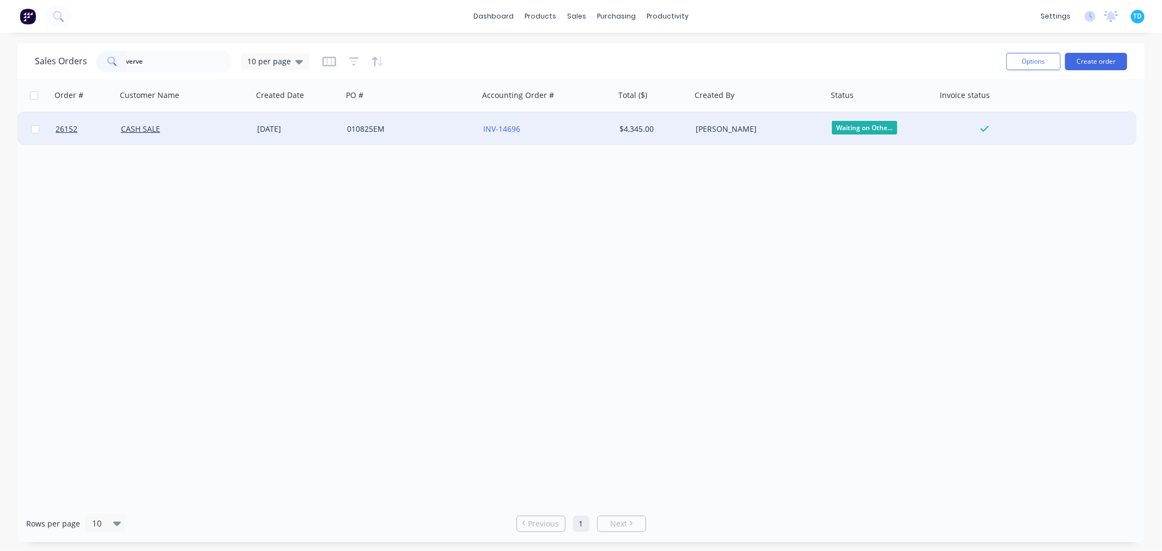
click at [370, 124] on div "010825EM" at bounding box center [407, 129] width 121 height 11
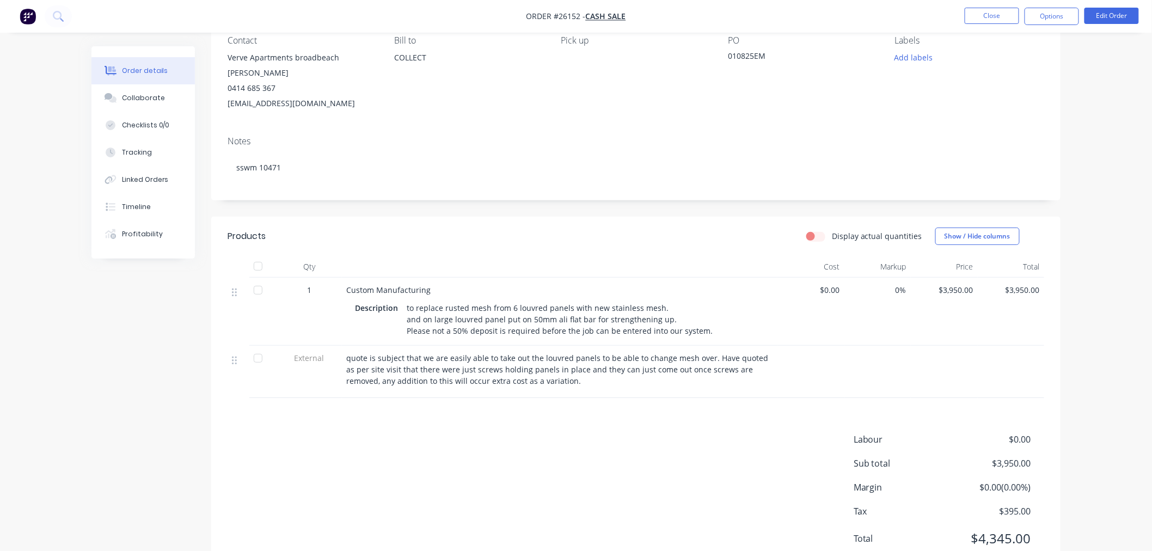
scroll to position [121, 0]
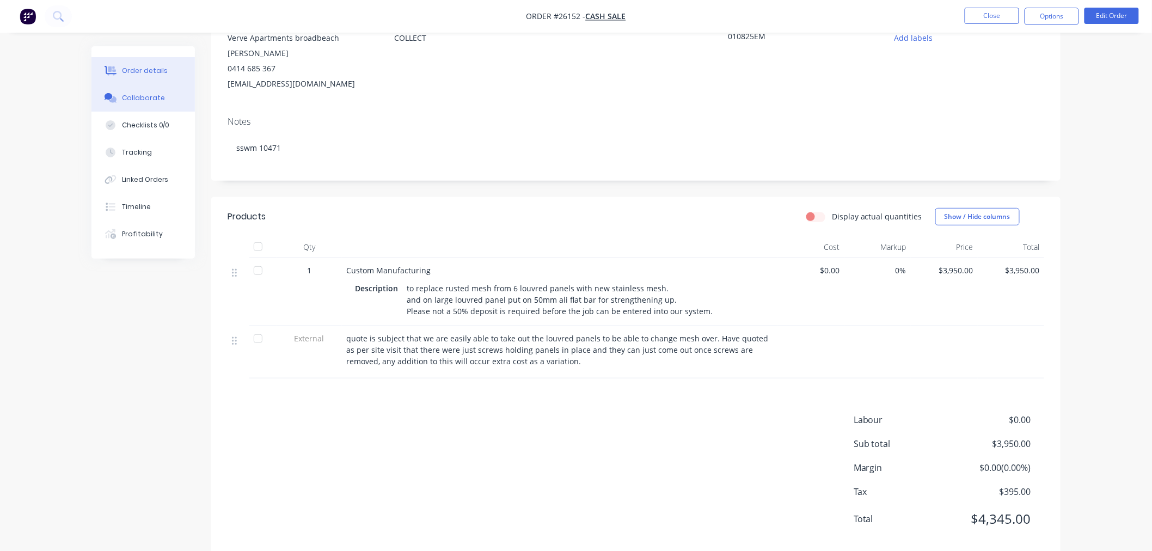
click at [151, 93] on div "Collaborate" at bounding box center [143, 98] width 43 height 10
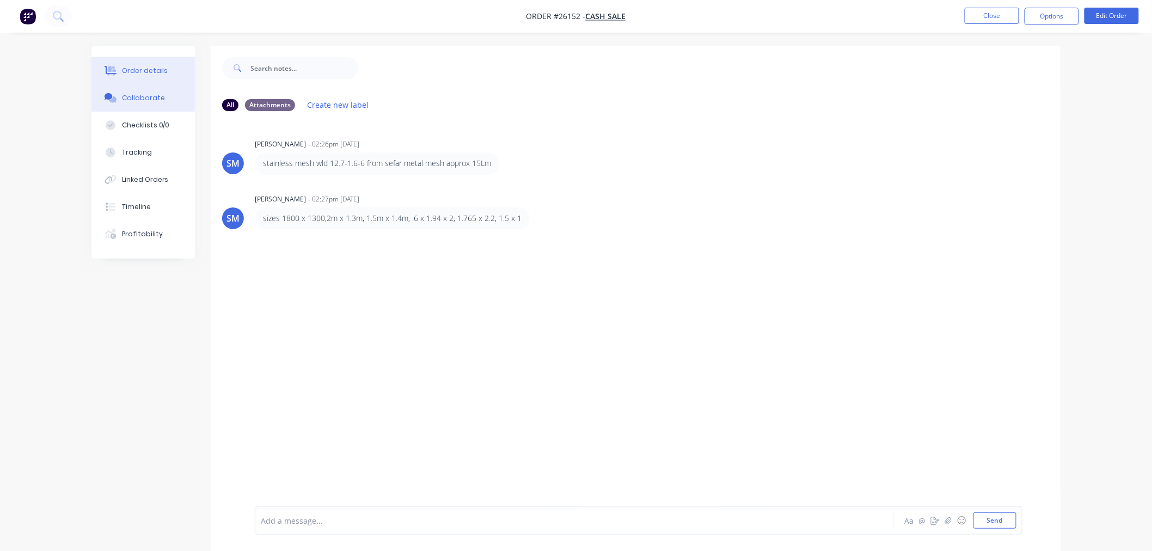
click at [147, 74] on div "Order details" at bounding box center [145, 71] width 46 height 10
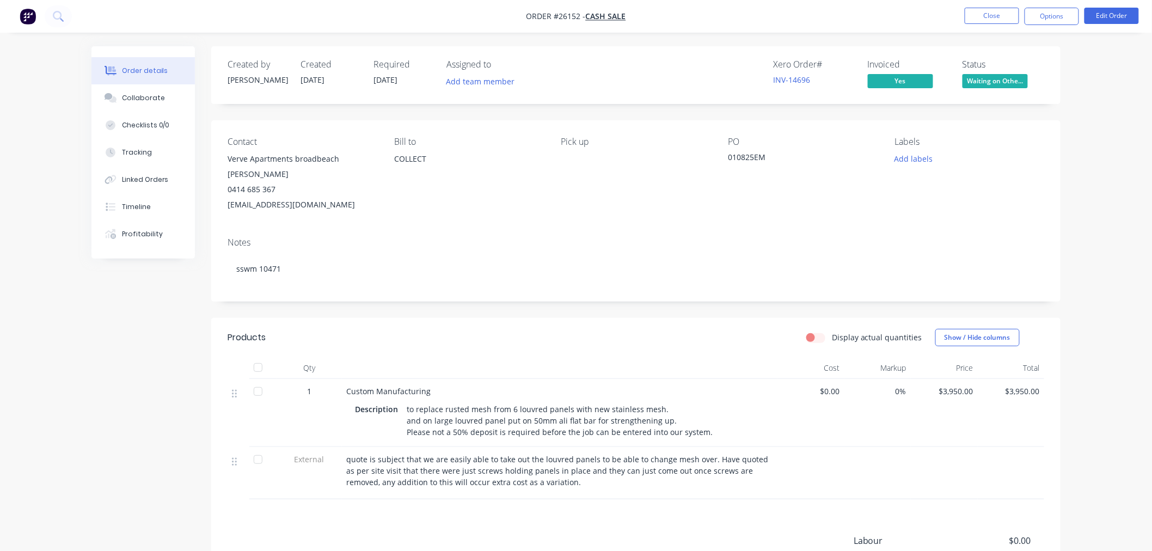
scroll to position [60, 0]
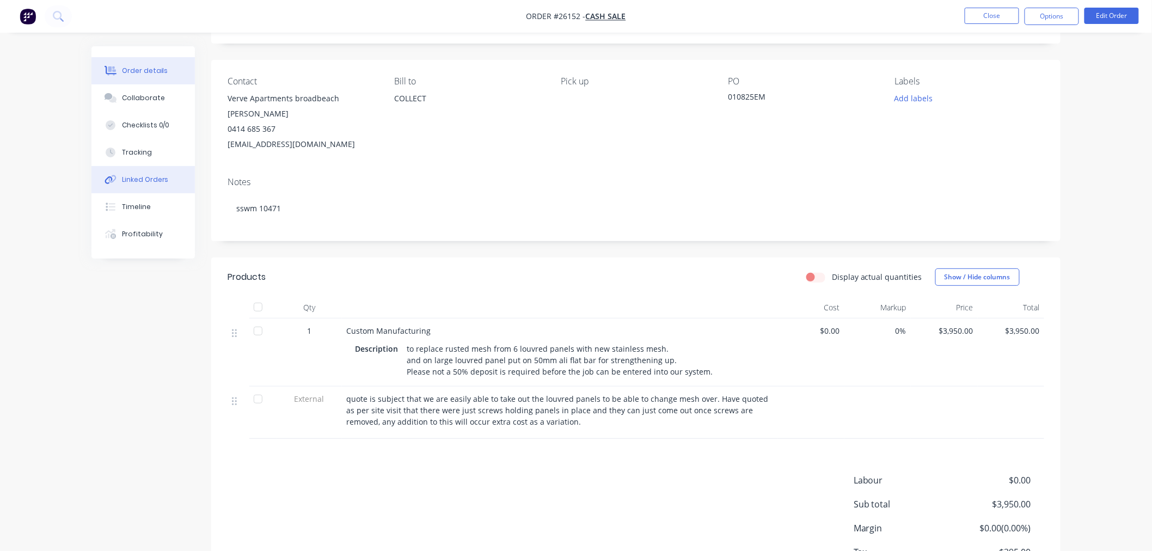
click at [154, 176] on div "Linked Orders" at bounding box center [145, 180] width 47 height 10
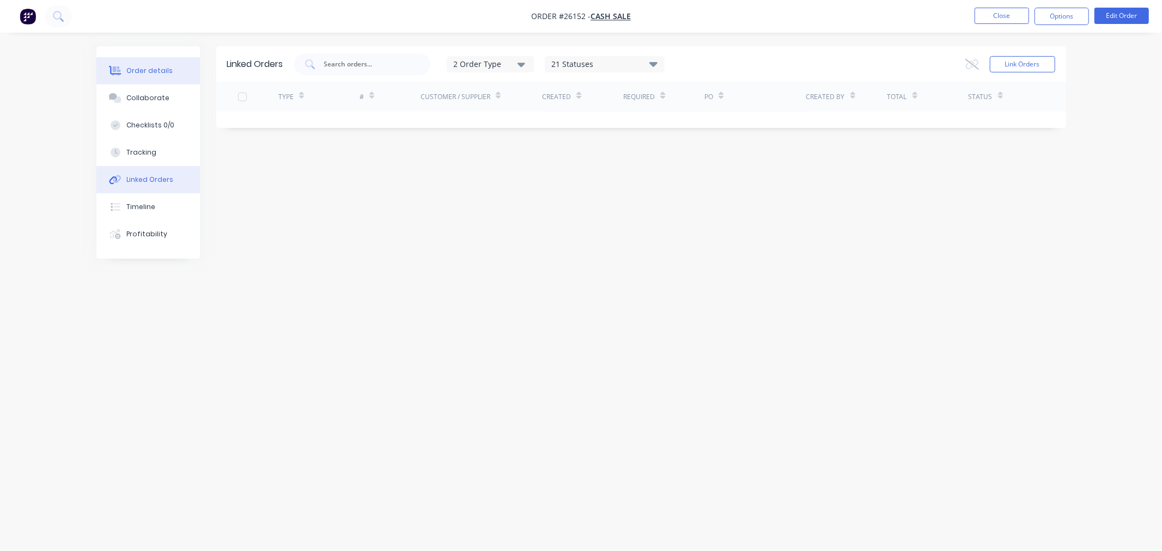
click at [143, 68] on div "Order details" at bounding box center [149, 71] width 46 height 10
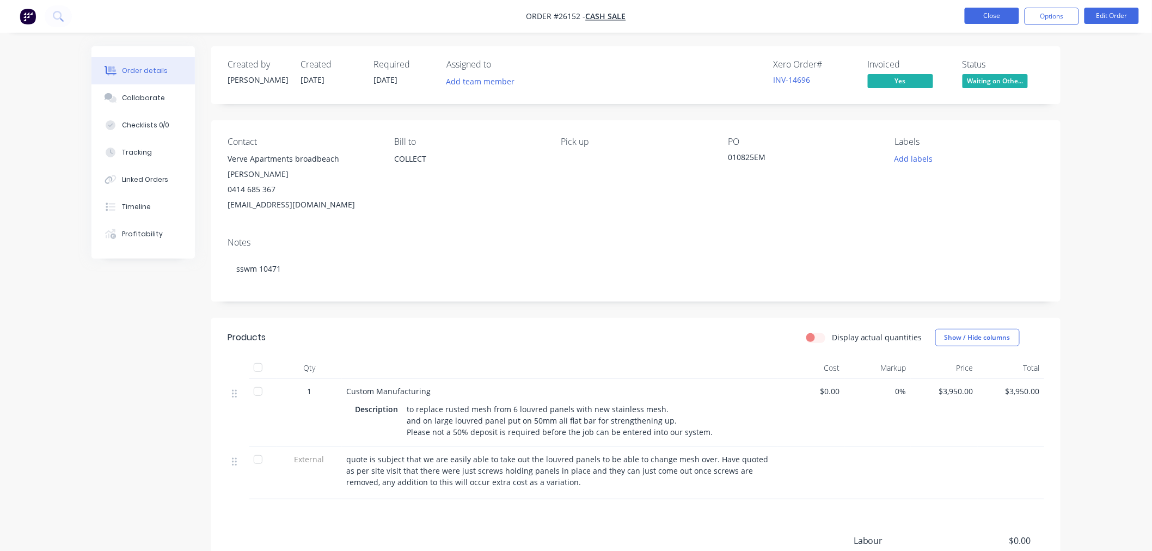
click at [1000, 13] on button "Close" at bounding box center [992, 16] width 54 height 16
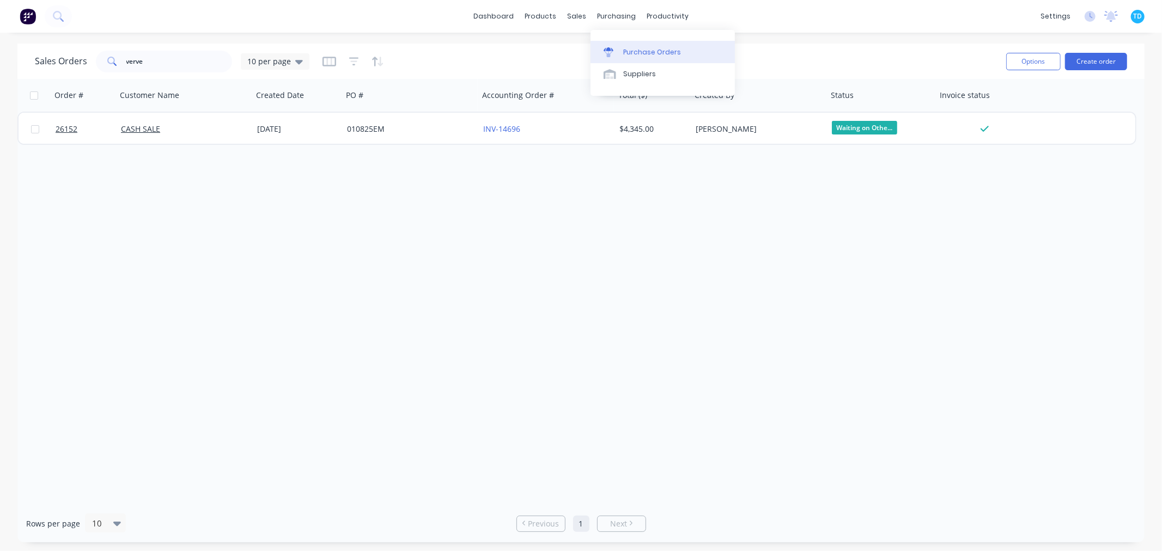
click at [643, 46] on link "Purchase Orders" at bounding box center [662, 52] width 144 height 22
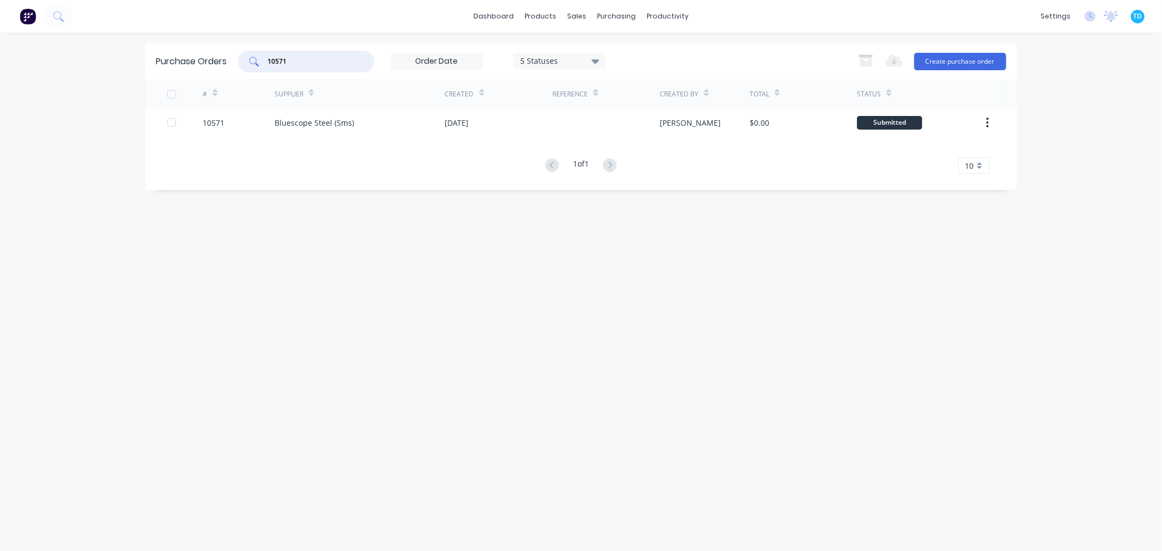
drag, startPoint x: 307, startPoint y: 62, endPoint x: 232, endPoint y: 62, distance: 75.2
click at [232, 62] on div "Purchase Orders 10571 5 Statuses 5 Statuses Export to Excel (XLSX) Create purch…" at bounding box center [580, 61] width 871 height 35
type input "10471"
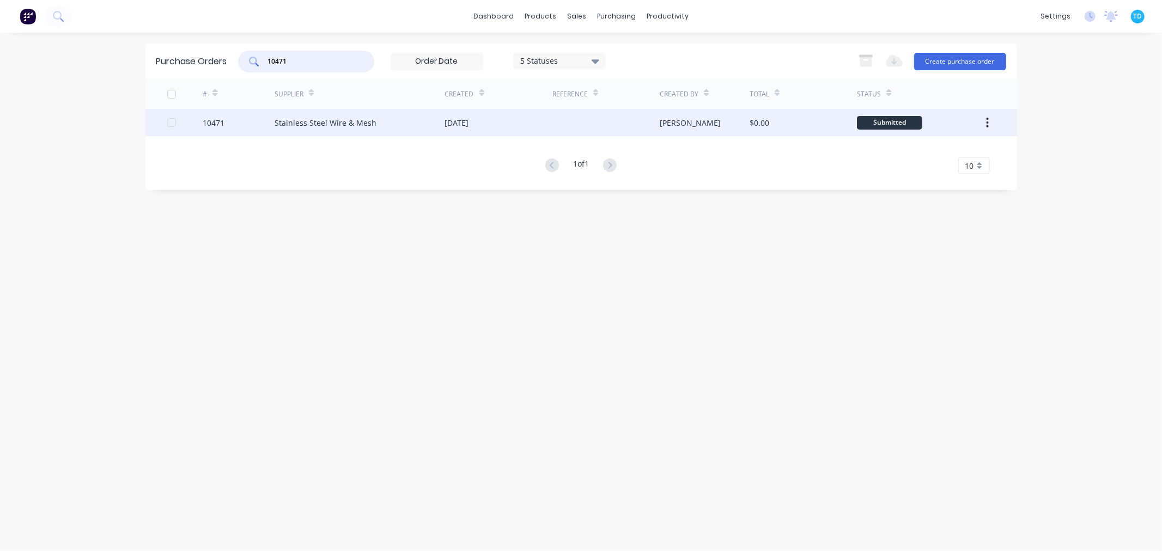
click at [309, 124] on div "Stainless Steel Wire & Mesh" at bounding box center [325, 122] width 102 height 11
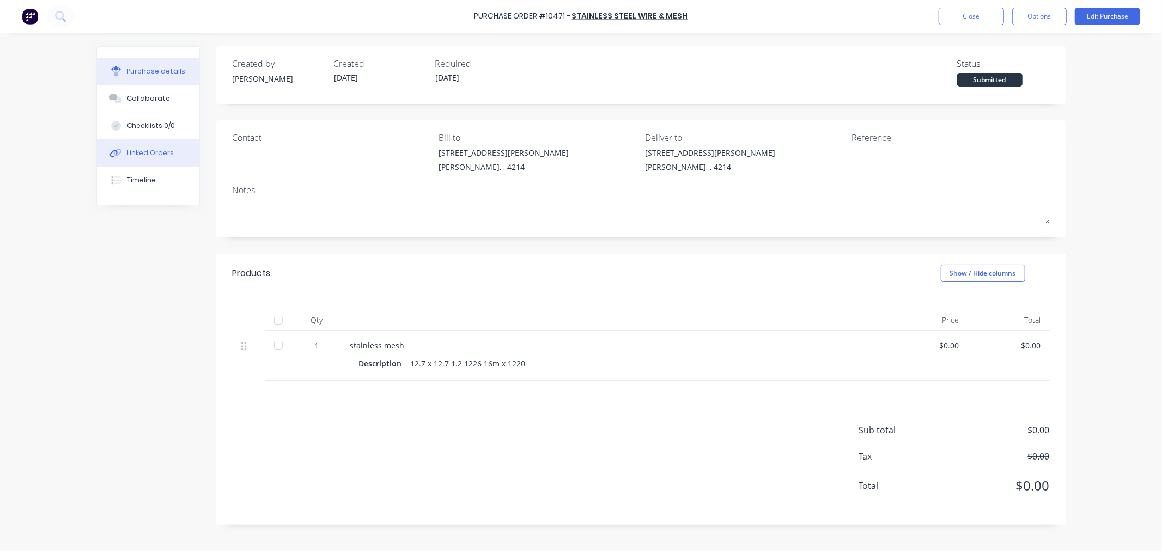
click at [155, 145] on button "Linked Orders" at bounding box center [148, 152] width 102 height 27
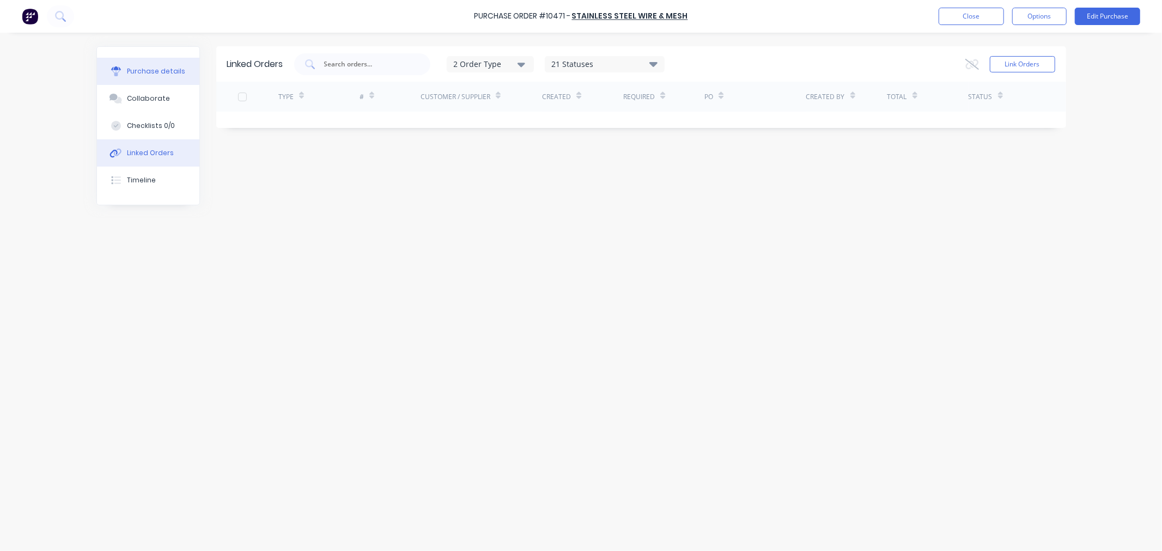
click at [160, 69] on div "Purchase details" at bounding box center [156, 71] width 58 height 10
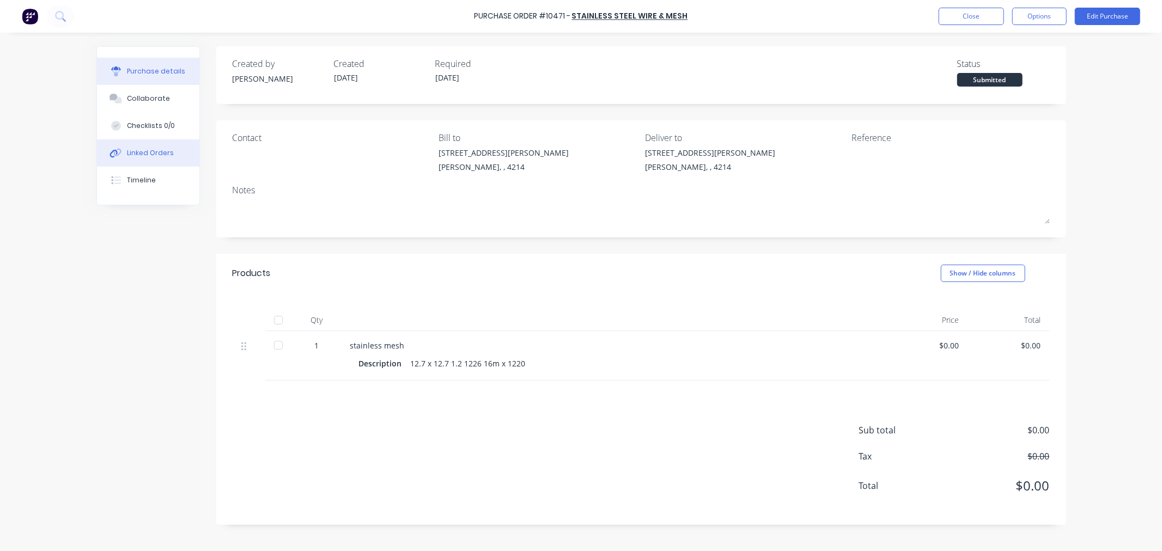
click at [139, 150] on div "Linked Orders" at bounding box center [150, 153] width 47 height 10
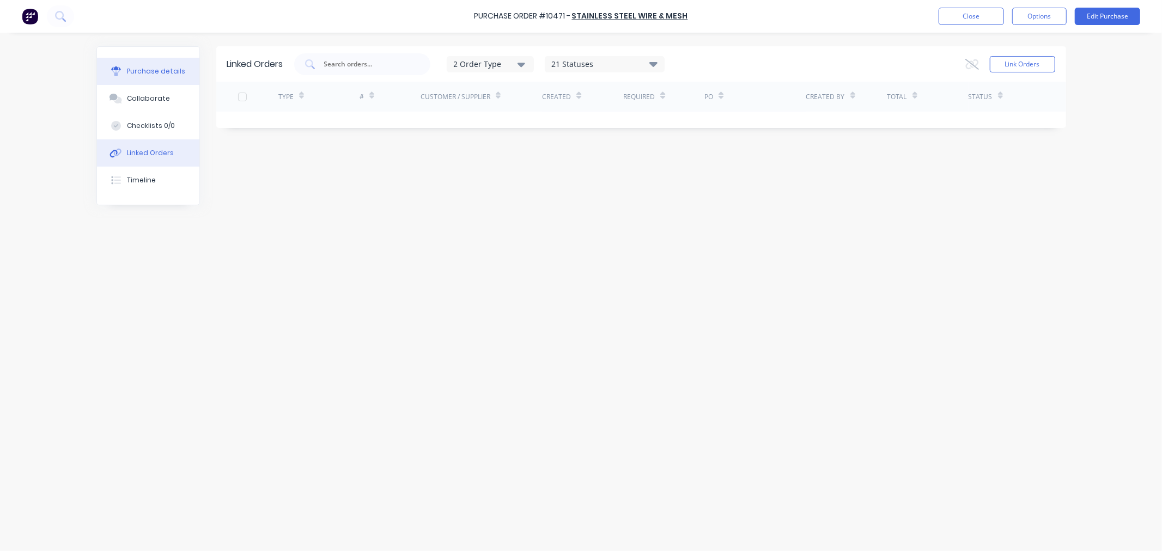
click at [139, 74] on div "Purchase details" at bounding box center [156, 71] width 58 height 10
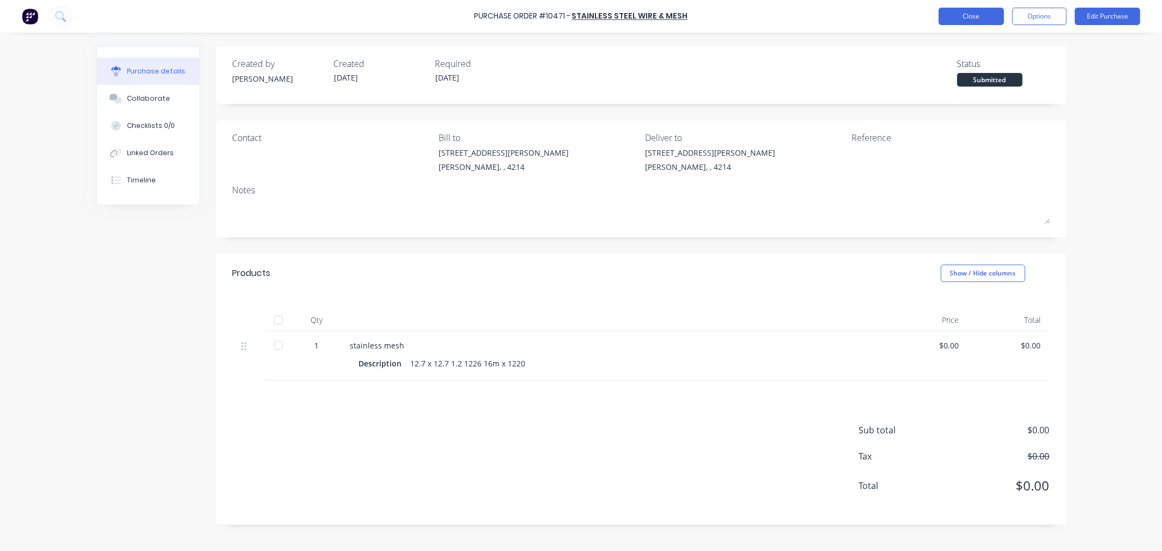
click at [970, 18] on button "Close" at bounding box center [970, 16] width 65 height 17
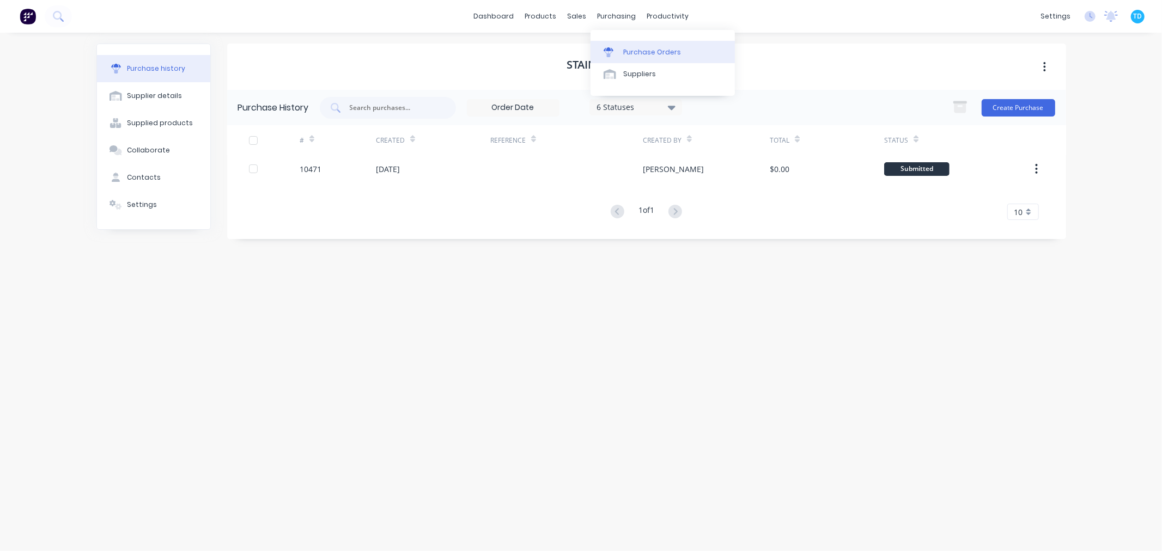
click at [630, 53] on div "Purchase Orders" at bounding box center [652, 52] width 58 height 10
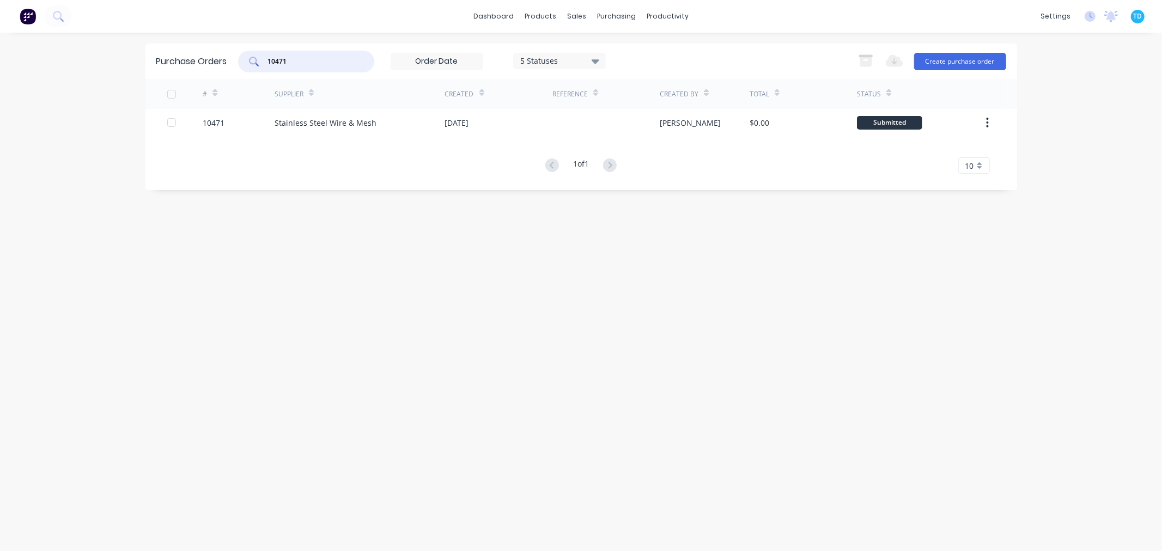
click at [257, 68] on div "10471" at bounding box center [306, 62] width 136 height 22
click at [380, 257] on div "Purchase Orders 5 Statuses 5 Statuses Export to Excel (XLSX) Create purchase or…" at bounding box center [580, 292] width 871 height 497
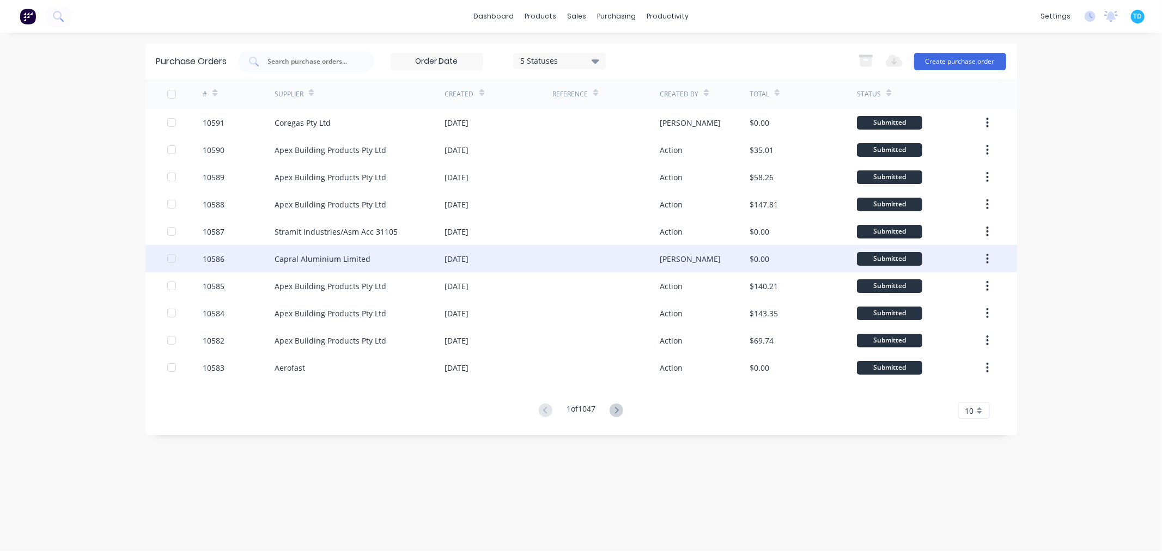
click at [638, 262] on div at bounding box center [605, 258] width 107 height 27
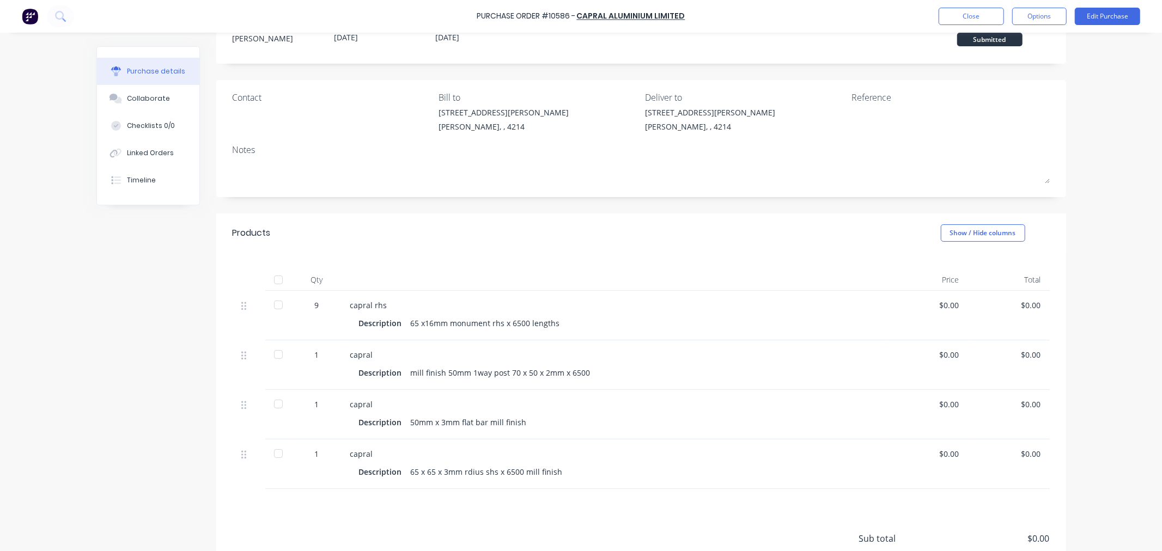
scroll to position [60, 0]
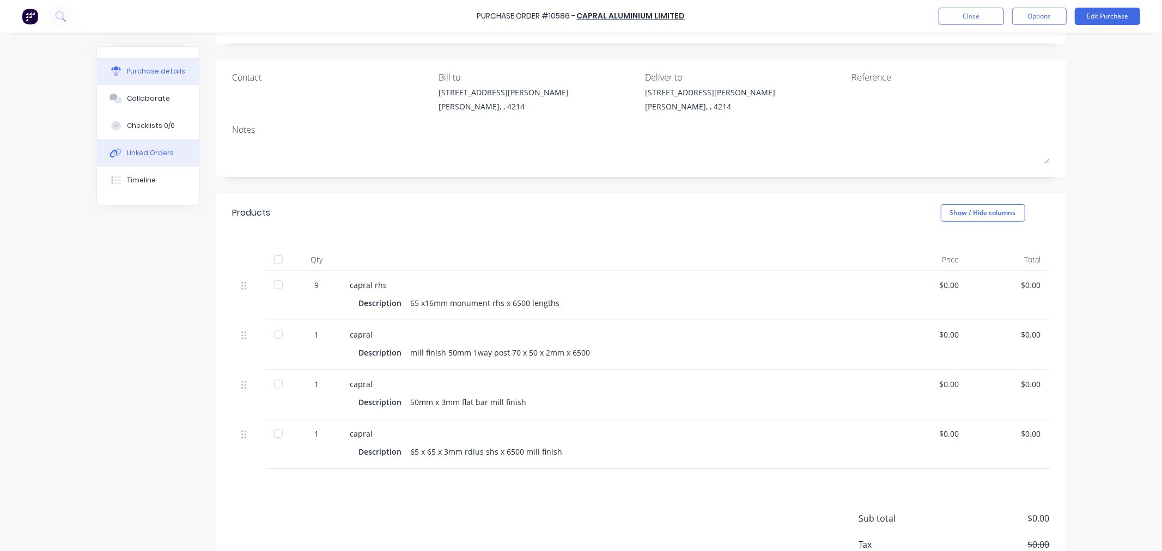
click at [149, 152] on div "Linked Orders" at bounding box center [150, 153] width 47 height 10
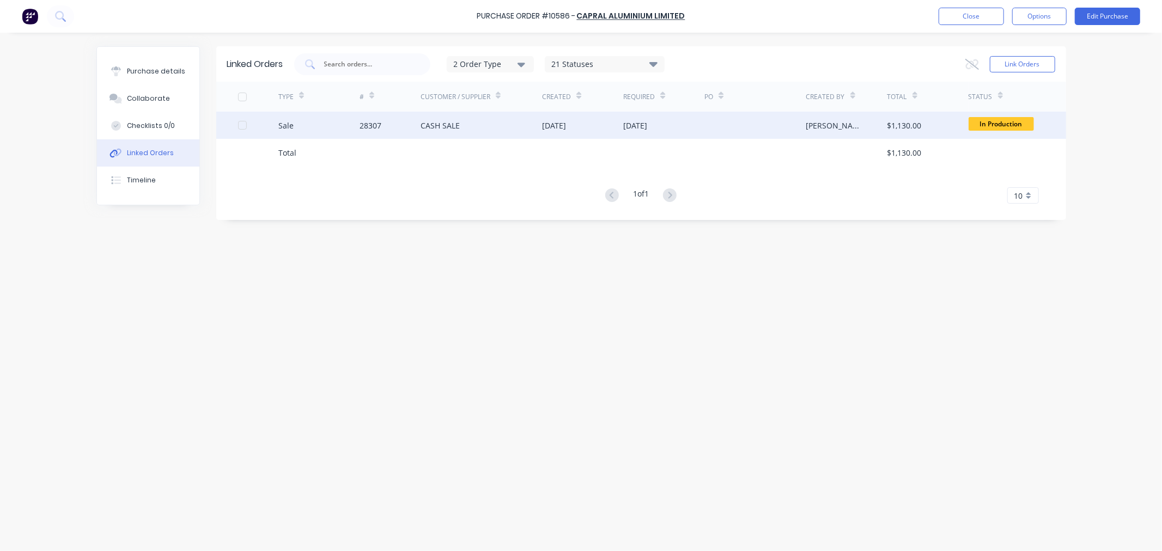
click at [450, 132] on div "CASH SALE" at bounding box center [481, 125] width 122 height 27
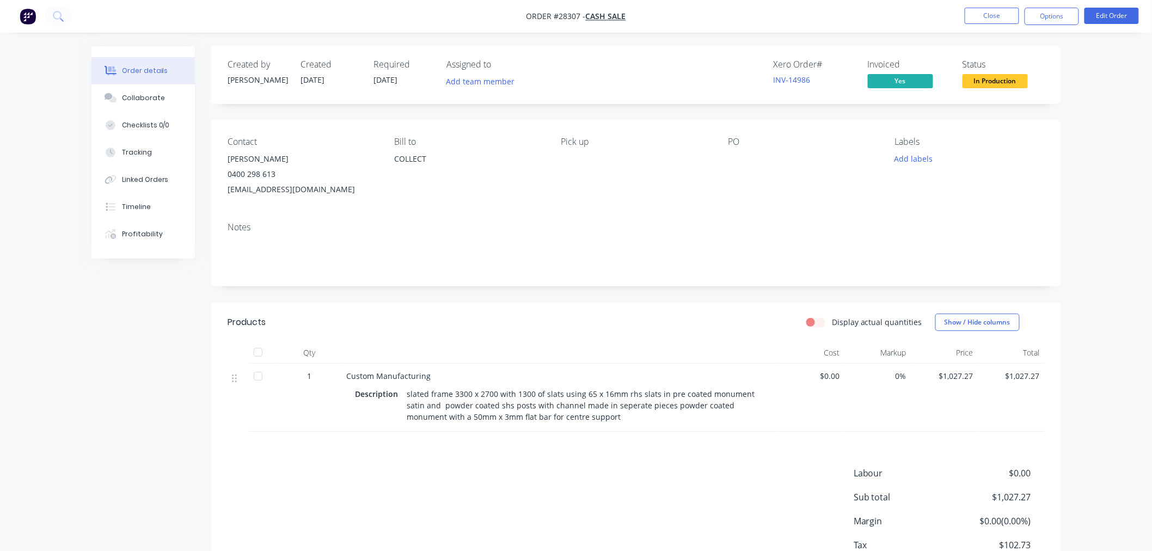
scroll to position [60, 0]
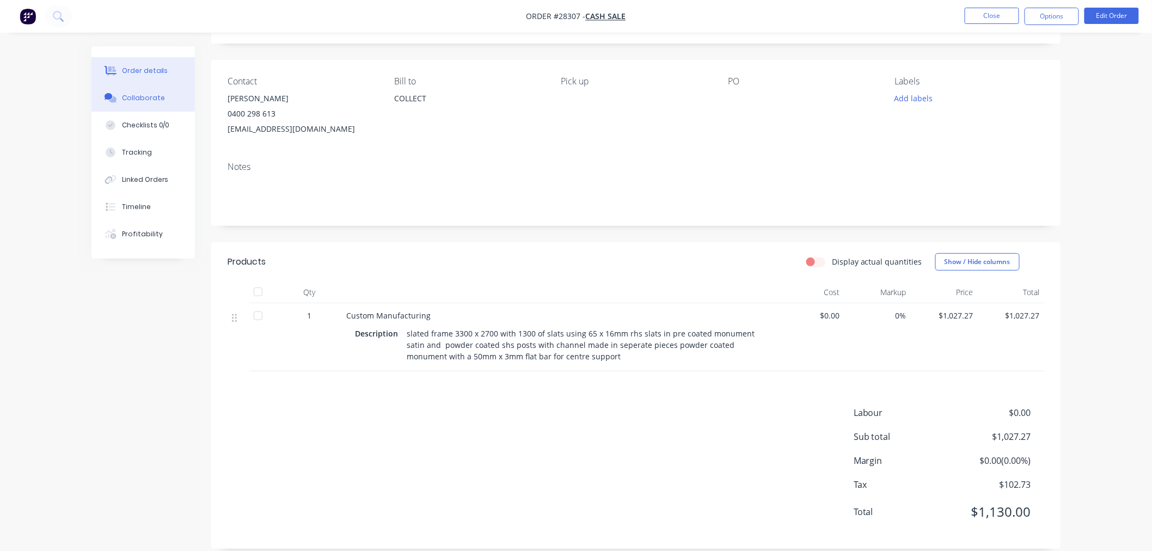
click at [150, 93] on div "Collaborate" at bounding box center [143, 98] width 43 height 10
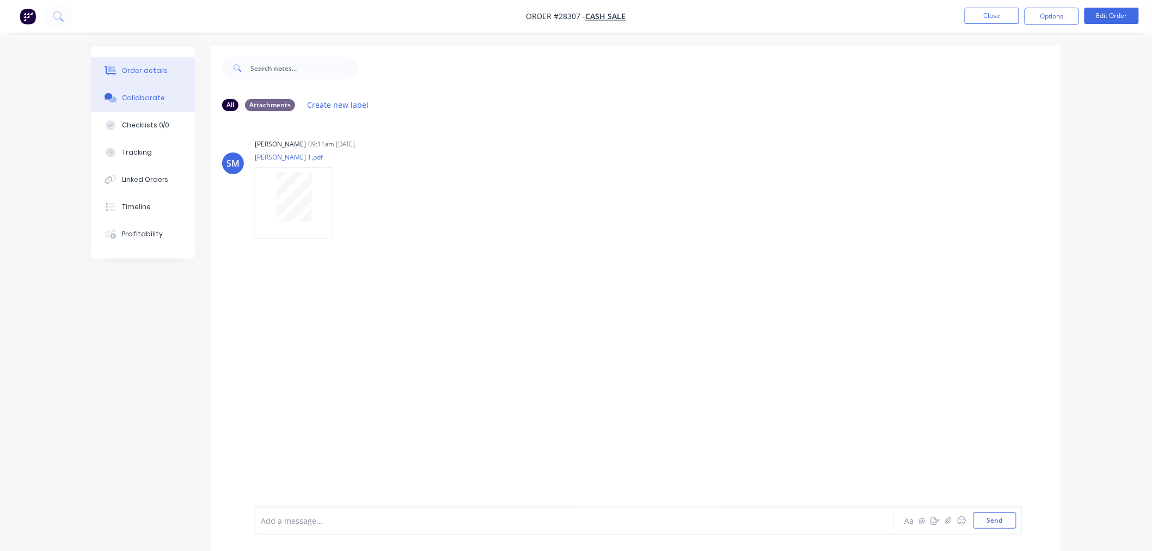
click at [156, 71] on div "Order details" at bounding box center [145, 71] width 46 height 10
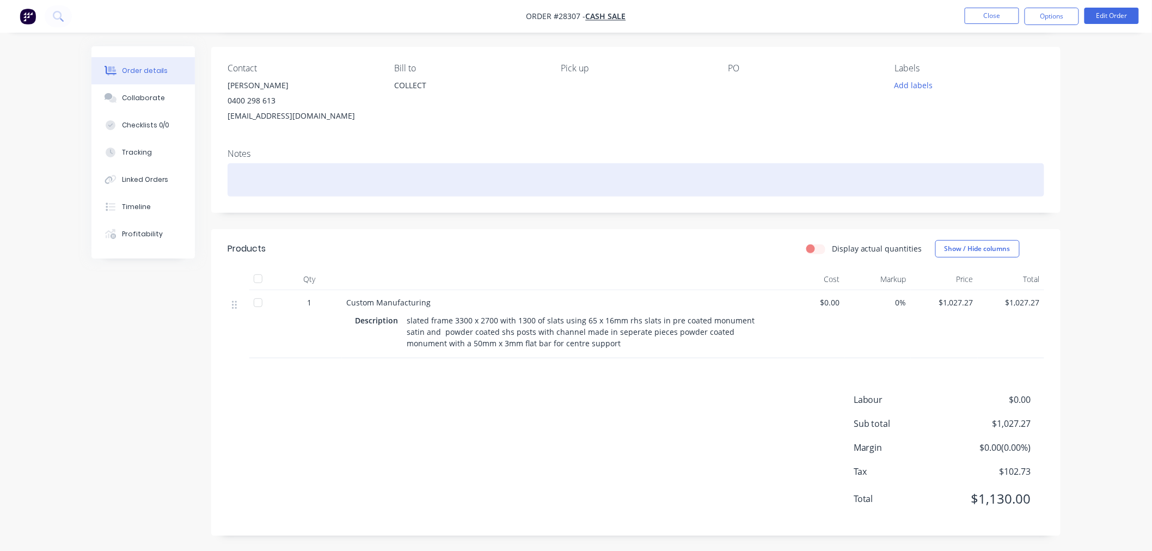
scroll to position [75, 0]
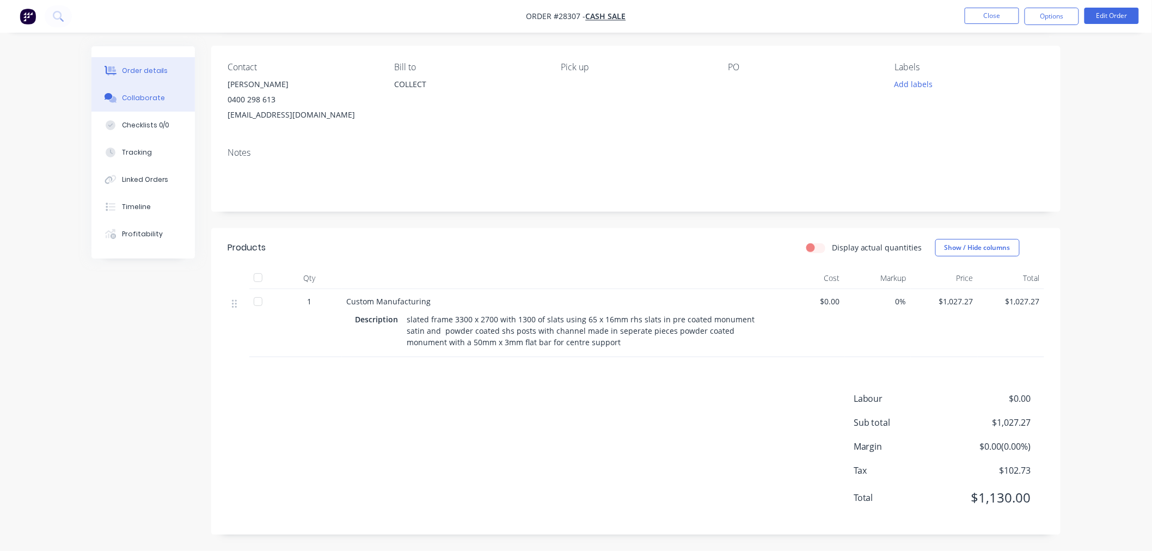
click at [169, 103] on button "Collaborate" at bounding box center [142, 97] width 103 height 27
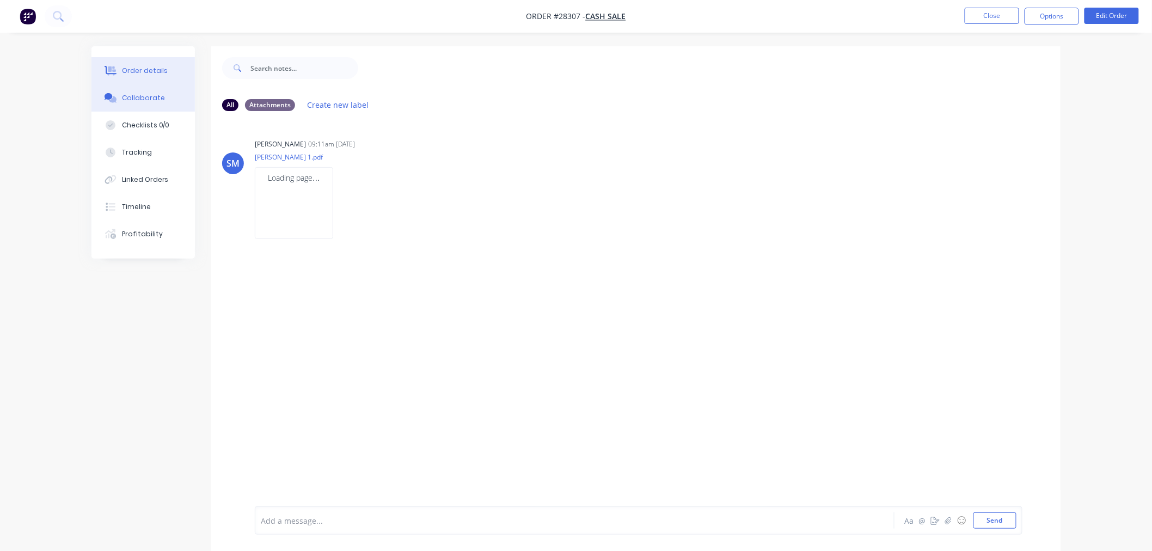
click at [155, 69] on div "Order details" at bounding box center [145, 71] width 46 height 10
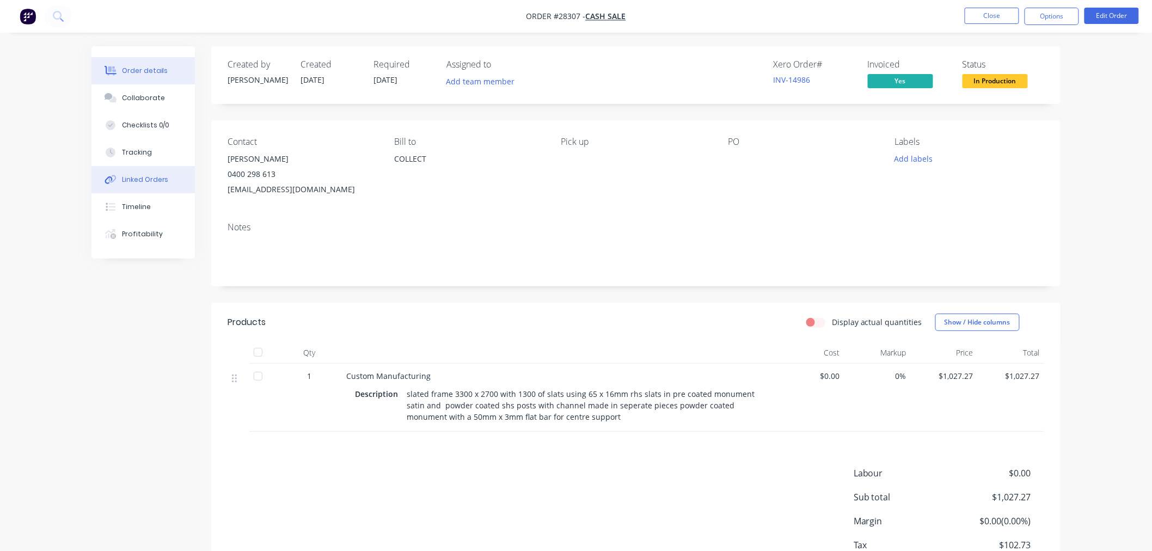
click at [160, 186] on button "Linked Orders" at bounding box center [142, 179] width 103 height 27
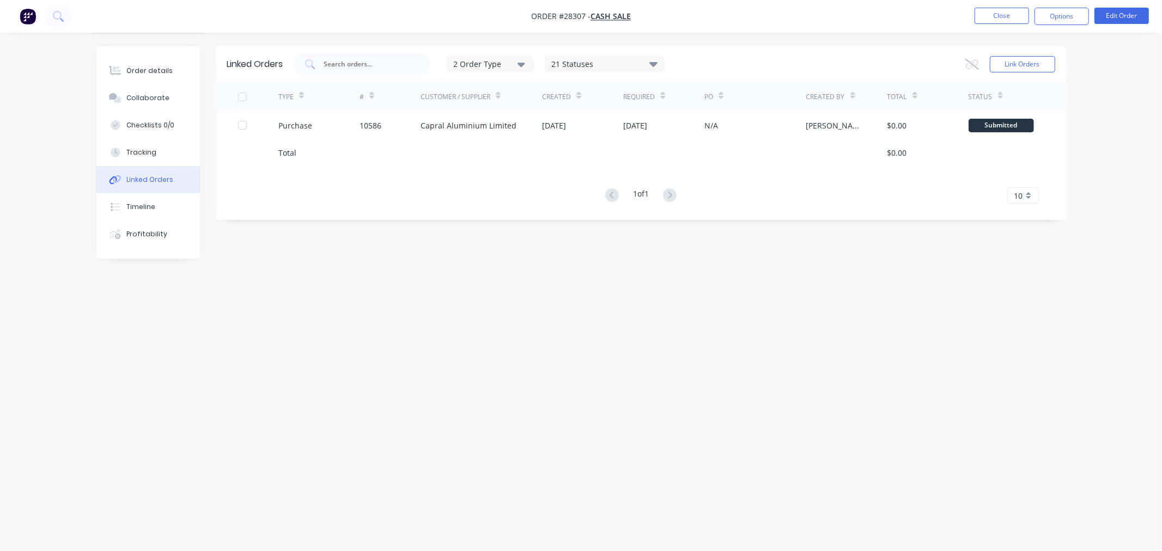
click at [570, 323] on div "Linked Orders 2 Order Type 21 Statuses Sales Order Status All Archived Draft Qu…" at bounding box center [580, 254] width 969 height 417
click at [136, 72] on div "Order details" at bounding box center [149, 71] width 46 height 10
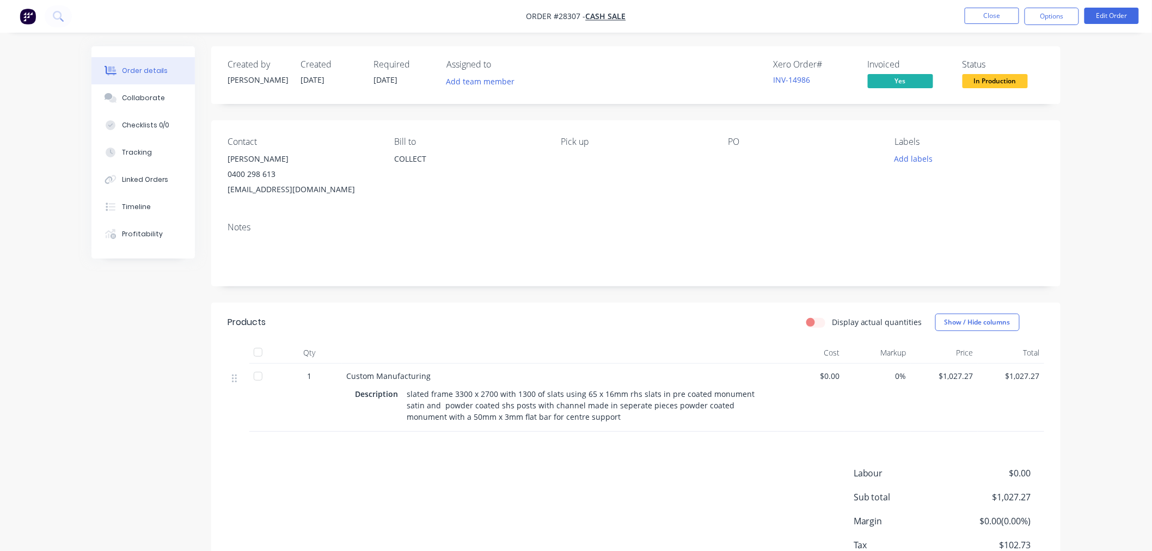
scroll to position [60, 0]
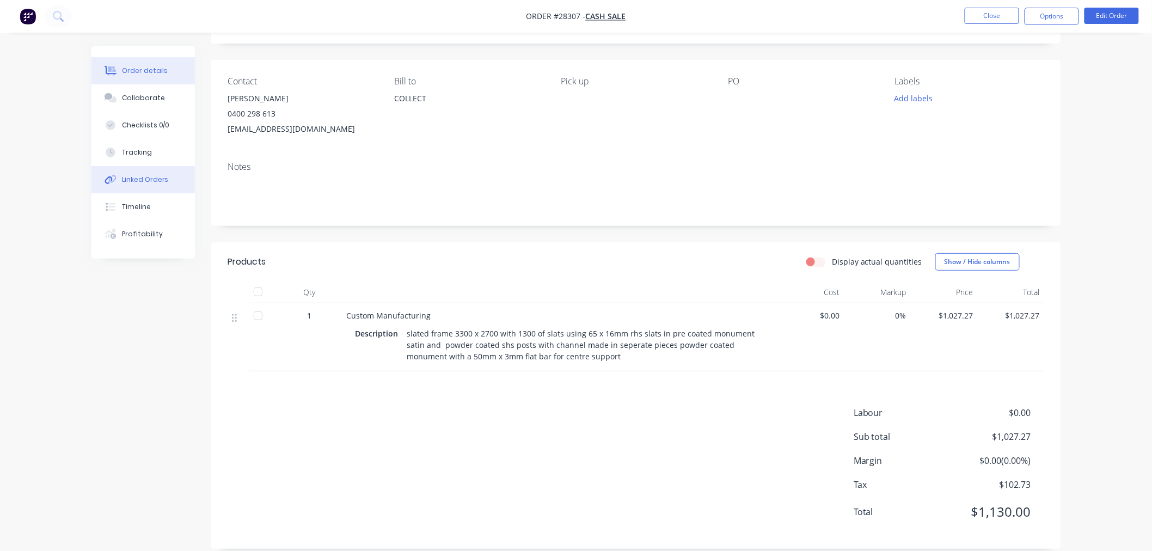
click at [158, 179] on div "Linked Orders" at bounding box center [145, 180] width 47 height 10
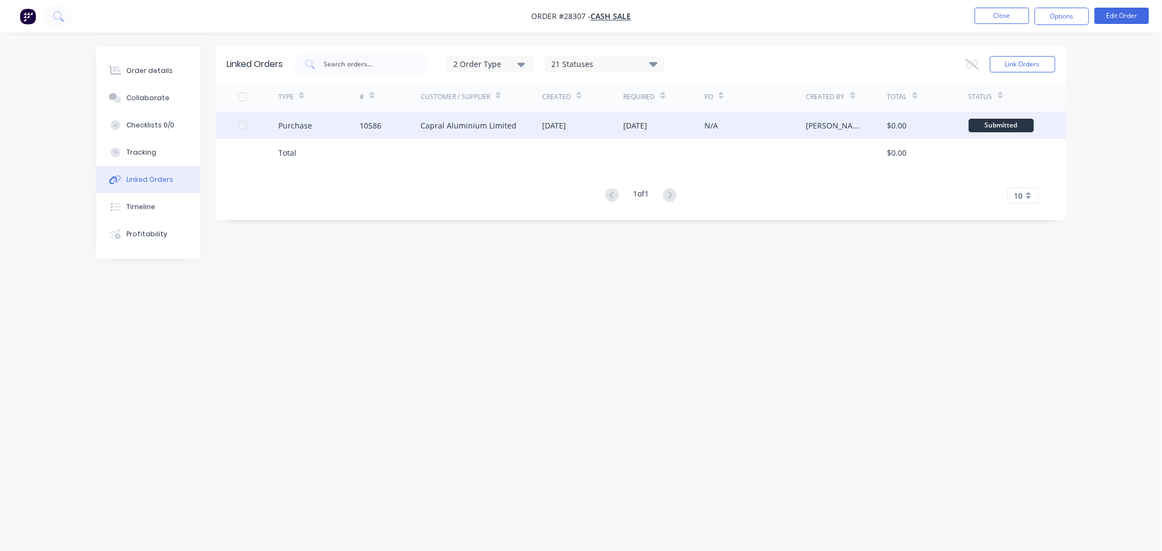
click at [477, 126] on div "Capral Aluminium Limited" at bounding box center [468, 125] width 96 height 11
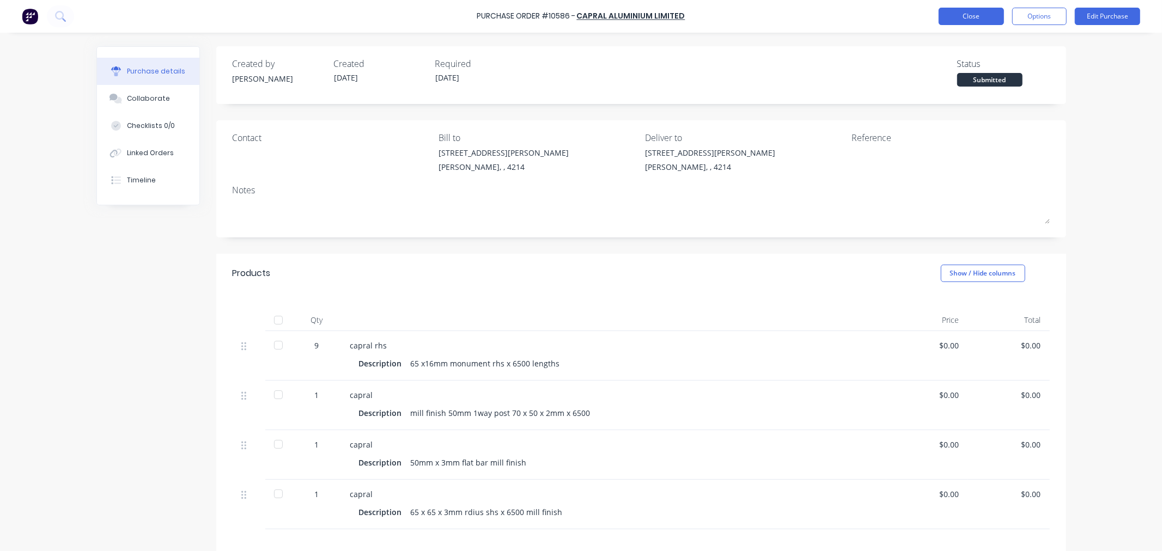
click at [954, 21] on button "Close" at bounding box center [970, 16] width 65 height 17
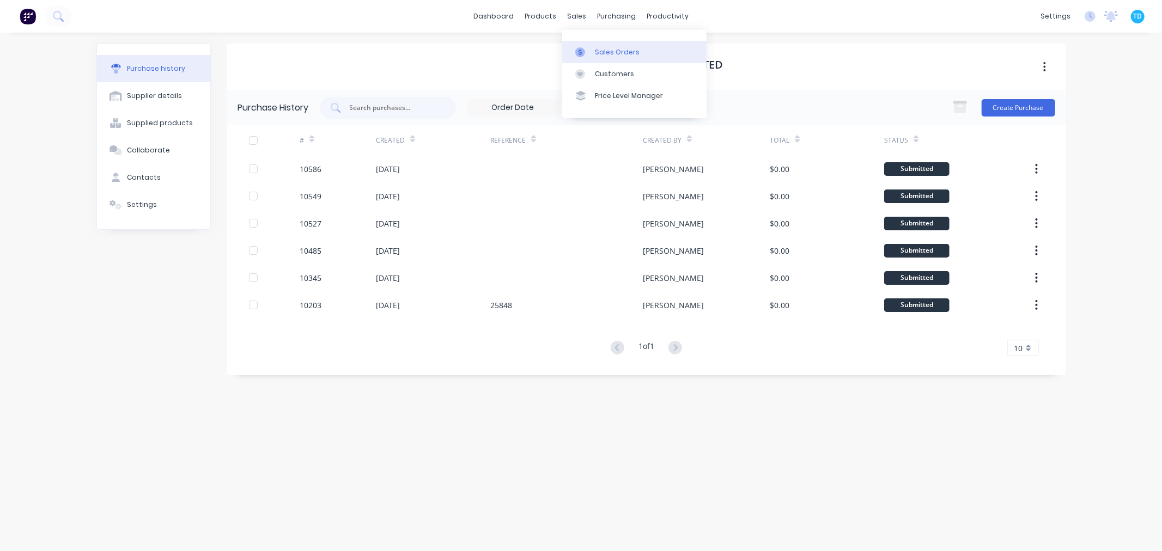
click at [607, 53] on div "Sales Orders" at bounding box center [617, 52] width 45 height 10
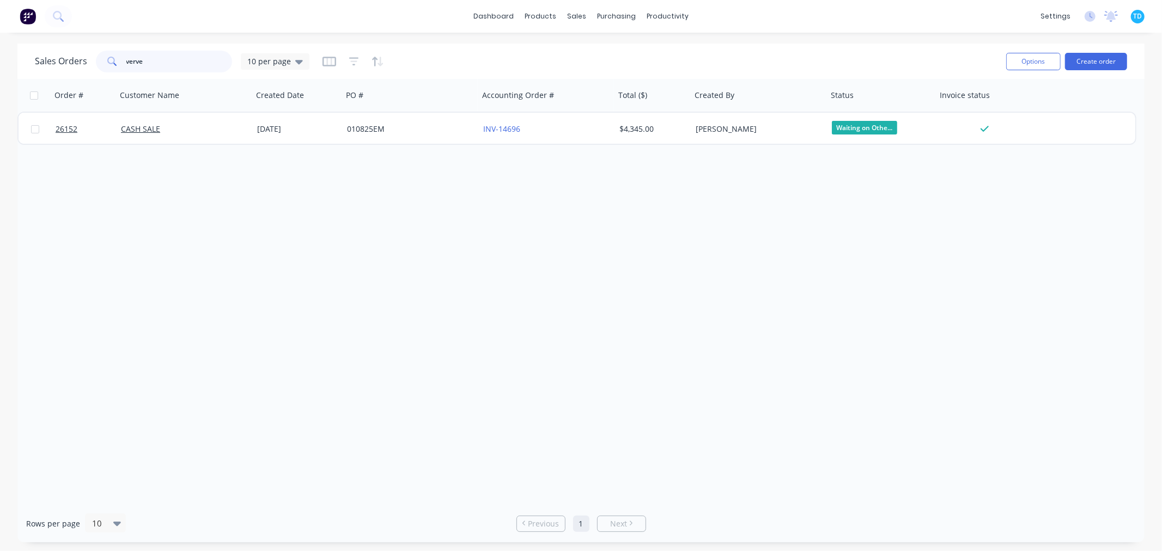
drag, startPoint x: 163, startPoint y: 63, endPoint x: 96, endPoint y: 71, distance: 67.5
click at [96, 71] on div "verve" at bounding box center [164, 62] width 136 height 22
click at [417, 296] on div "Order # Customer Name Created Date PO # Accounting Order # Total ($) Created By…" at bounding box center [580, 292] width 1127 height 426
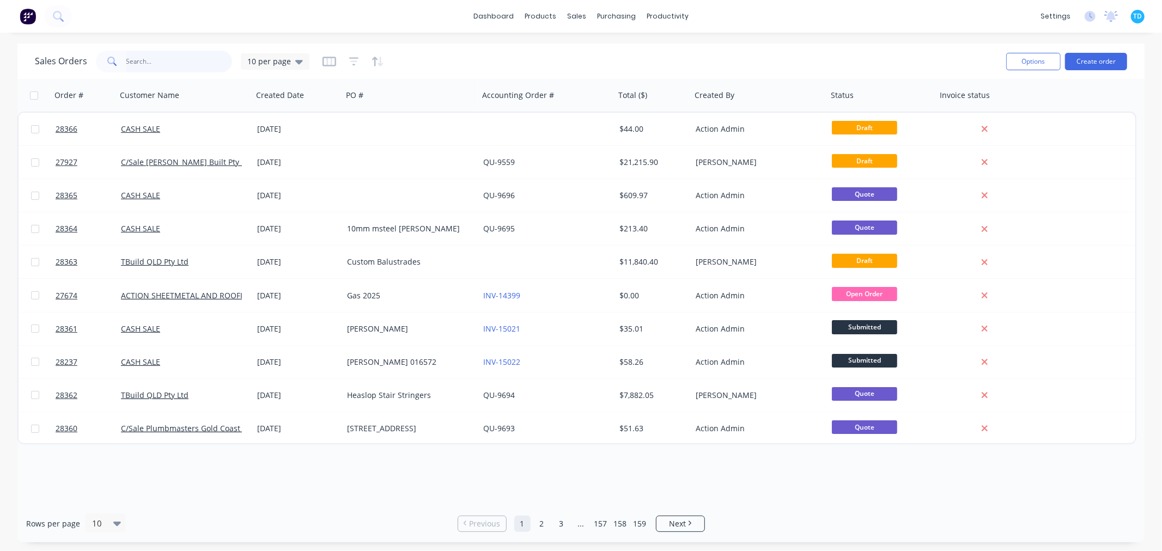
click at [150, 61] on input "text" at bounding box center [179, 62] width 106 height 22
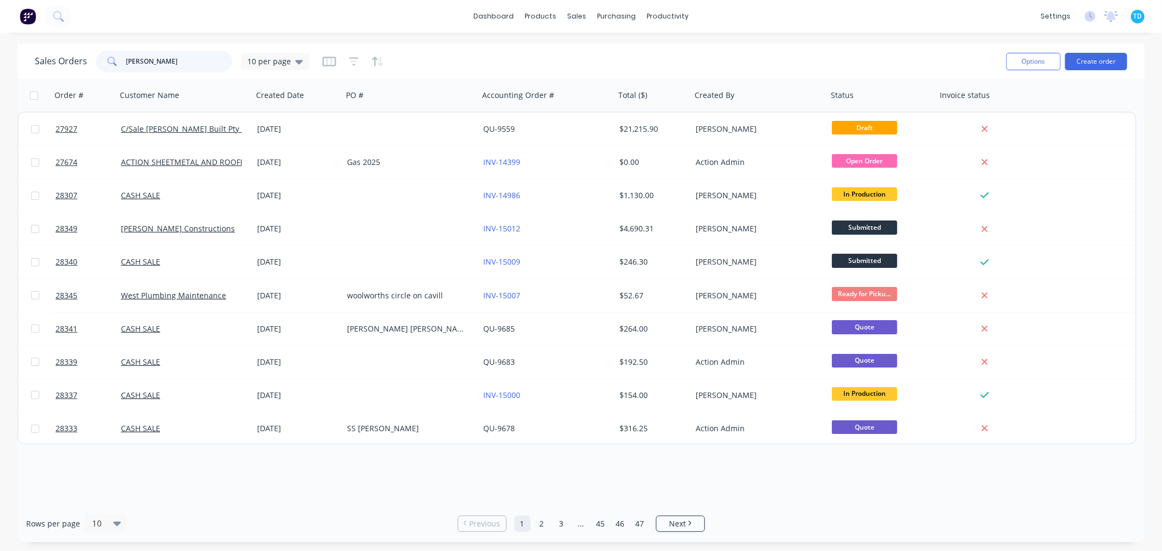
type input "[PERSON_NAME]"
drag, startPoint x: 130, startPoint y: 64, endPoint x: 118, endPoint y: 64, distance: 12.0
click at [118, 64] on div "[PERSON_NAME]" at bounding box center [164, 62] width 136 height 22
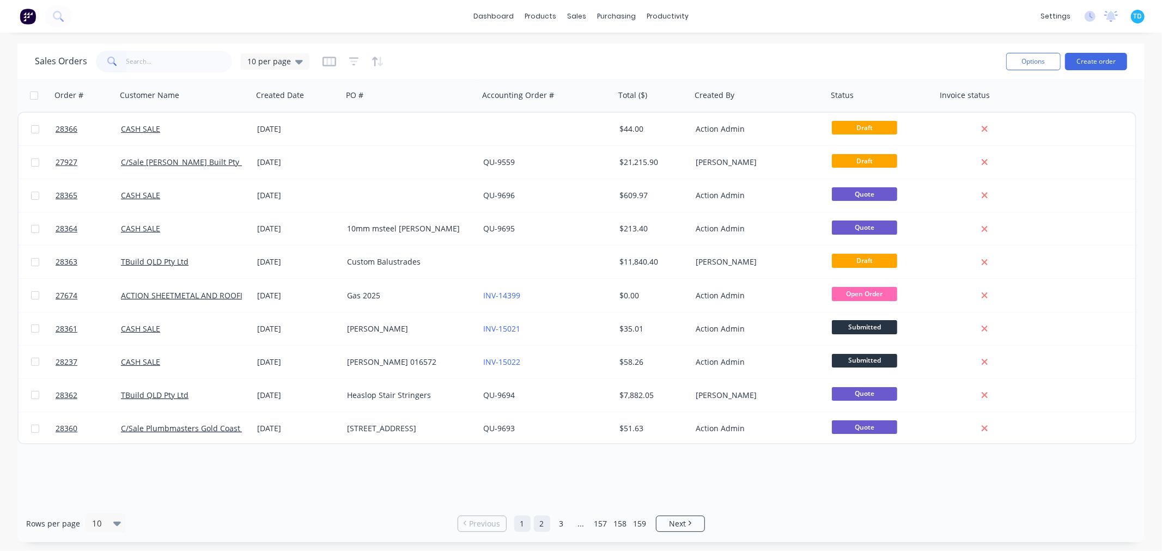
click at [538, 524] on link "2" at bounding box center [542, 524] width 16 height 16
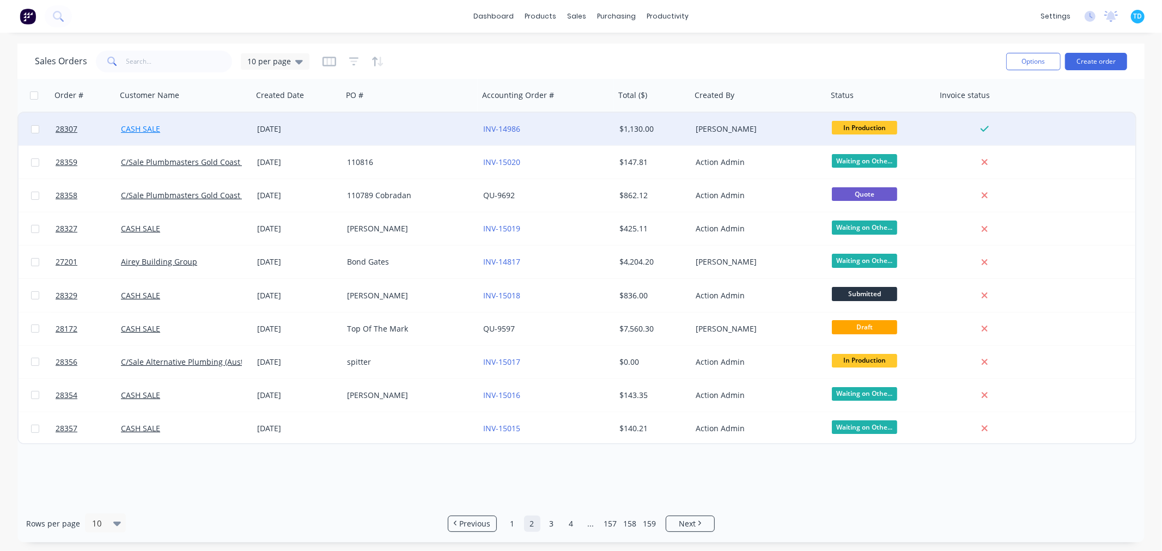
click at [153, 125] on link "CASH SALE" at bounding box center [140, 129] width 39 height 10
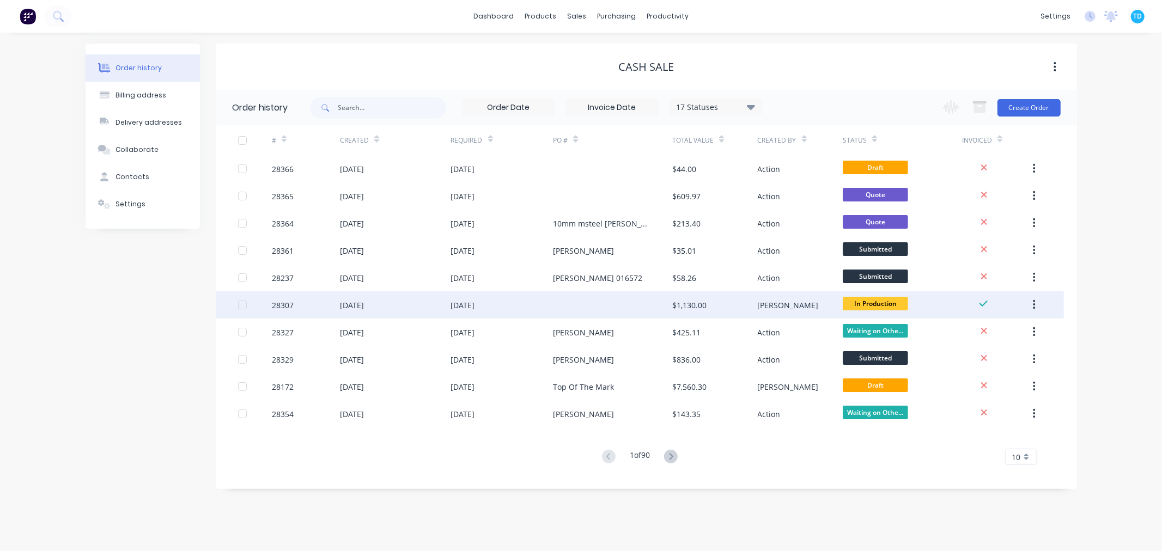
click at [577, 306] on div at bounding box center [612, 304] width 119 height 27
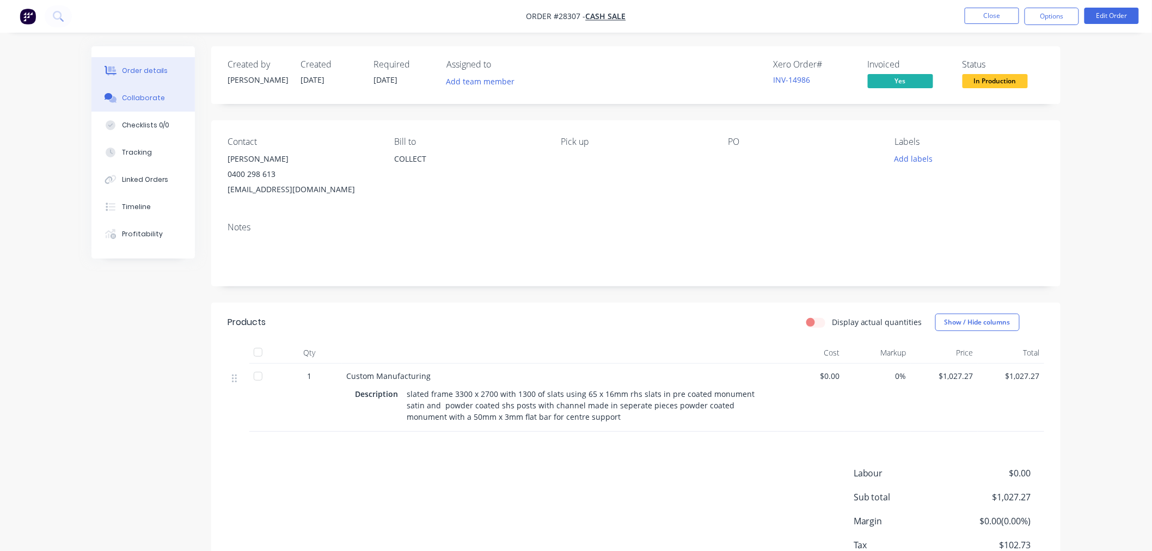
click at [157, 91] on button "Collaborate" at bounding box center [142, 97] width 103 height 27
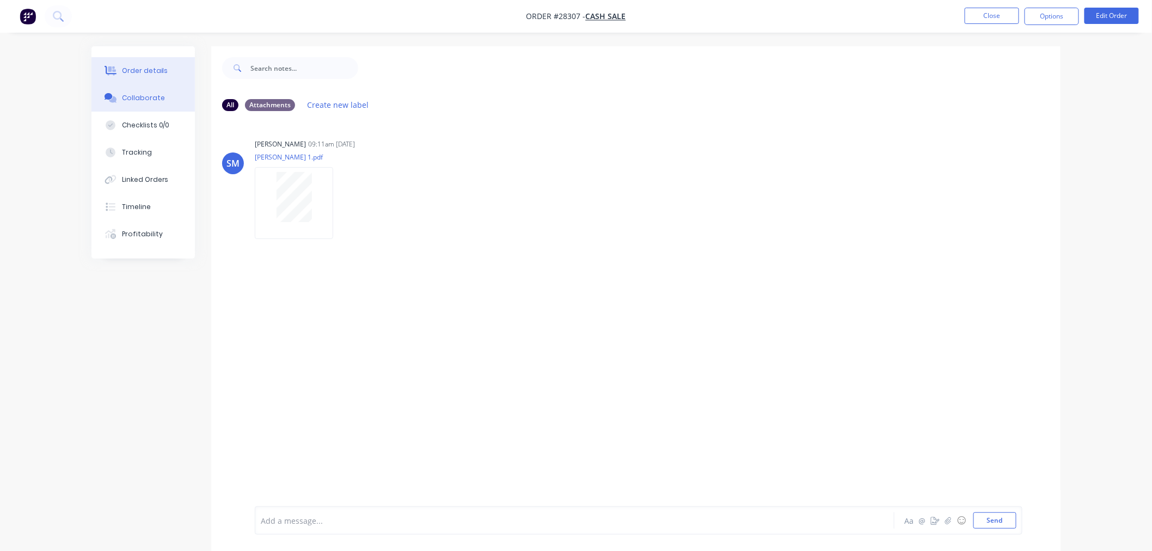
click at [154, 75] on div "Order details" at bounding box center [145, 71] width 46 height 10
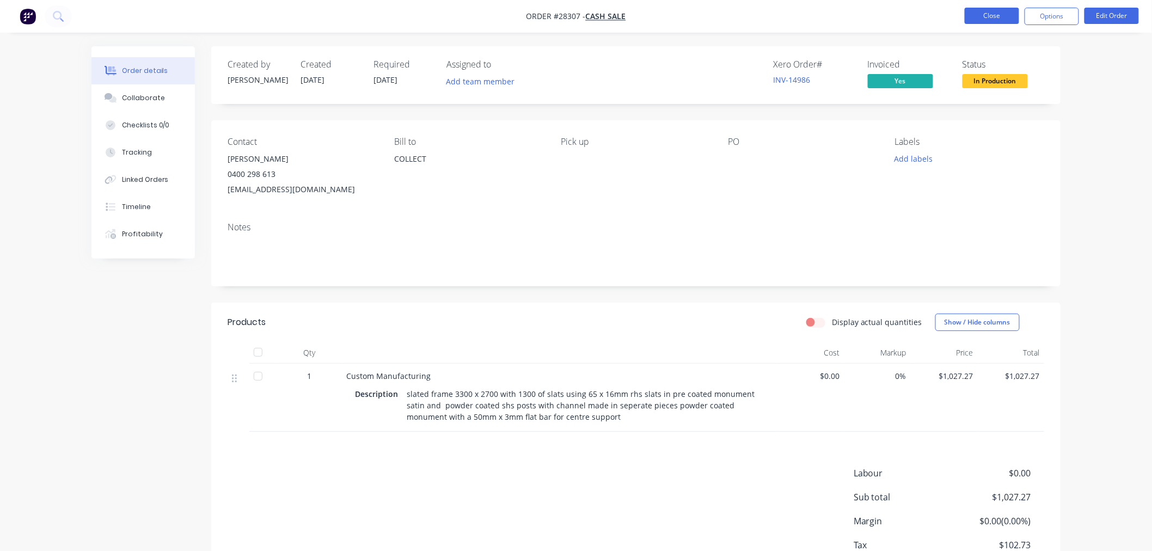
click at [984, 15] on button "Close" at bounding box center [992, 16] width 54 height 16
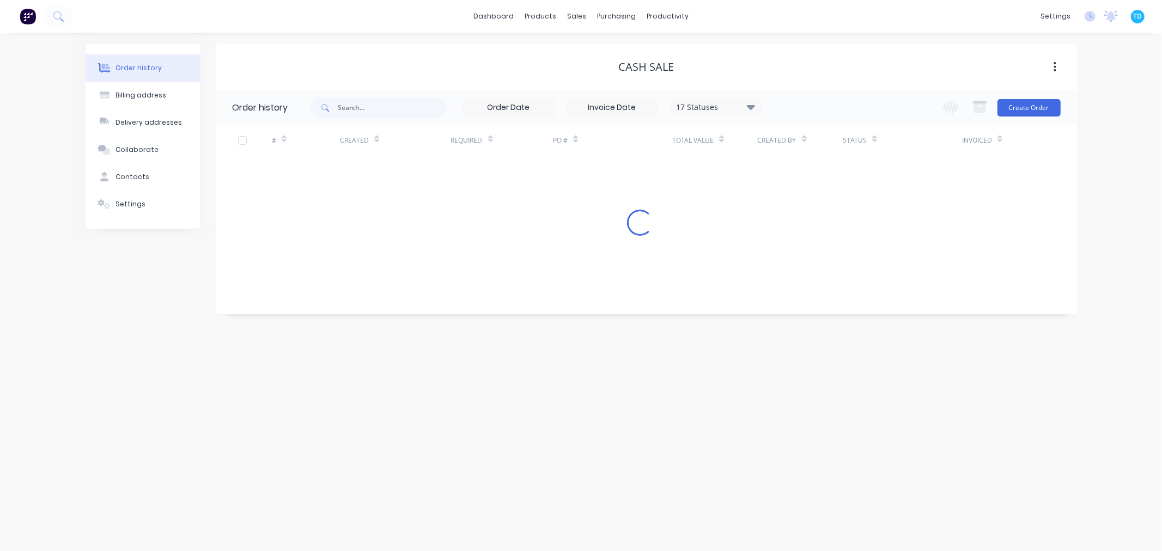
click at [165, 74] on button "Order history" at bounding box center [143, 67] width 114 height 27
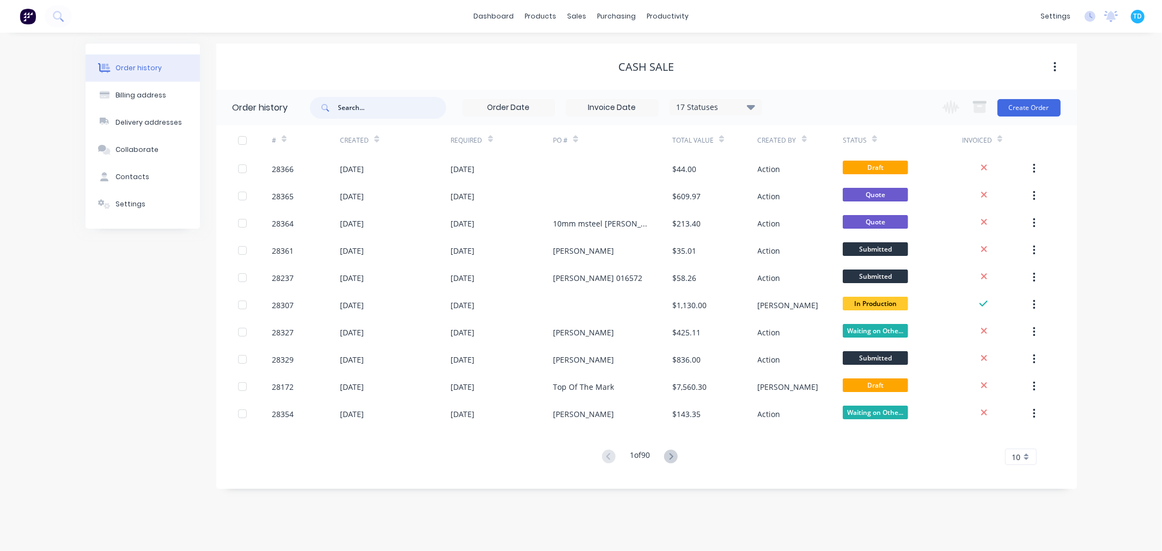
click at [372, 116] on input "text" at bounding box center [392, 108] width 108 height 22
type input "dankav"
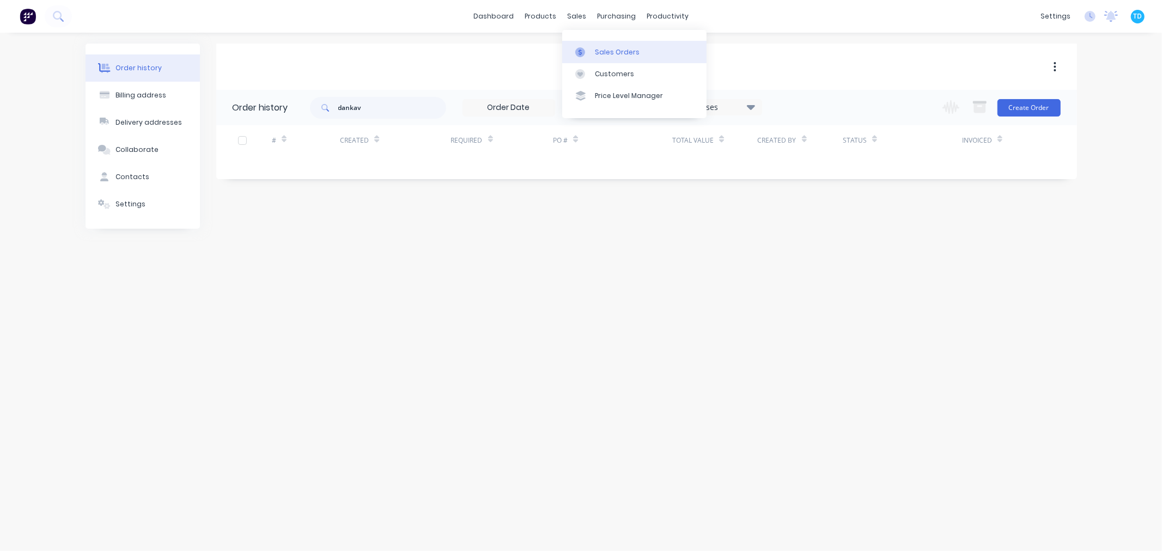
click at [601, 42] on link "Sales Orders" at bounding box center [634, 52] width 144 height 22
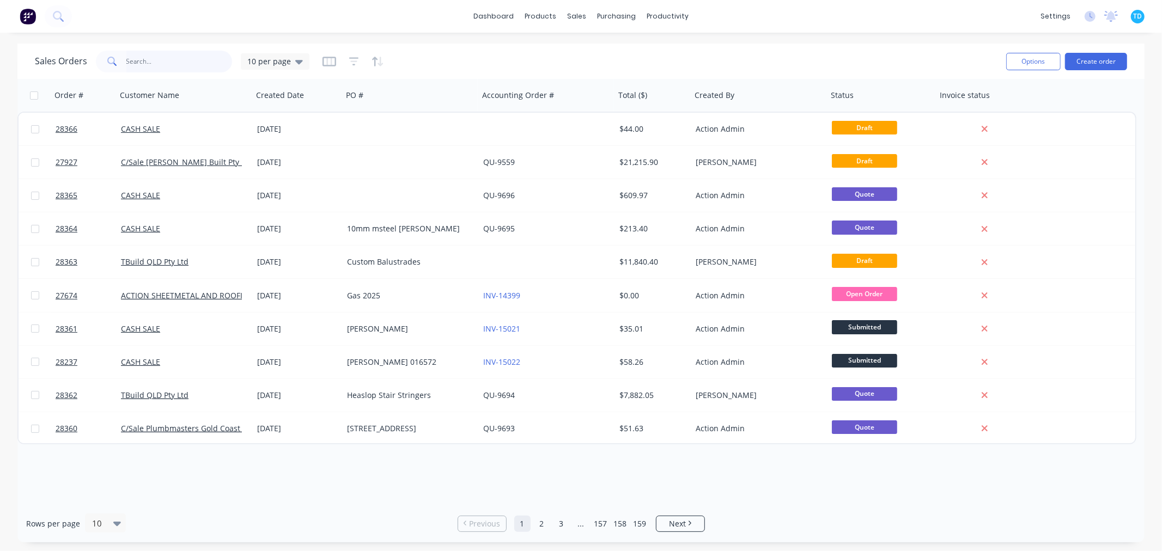
click at [142, 60] on input "text" at bounding box center [179, 62] width 106 height 22
type input "dankav"
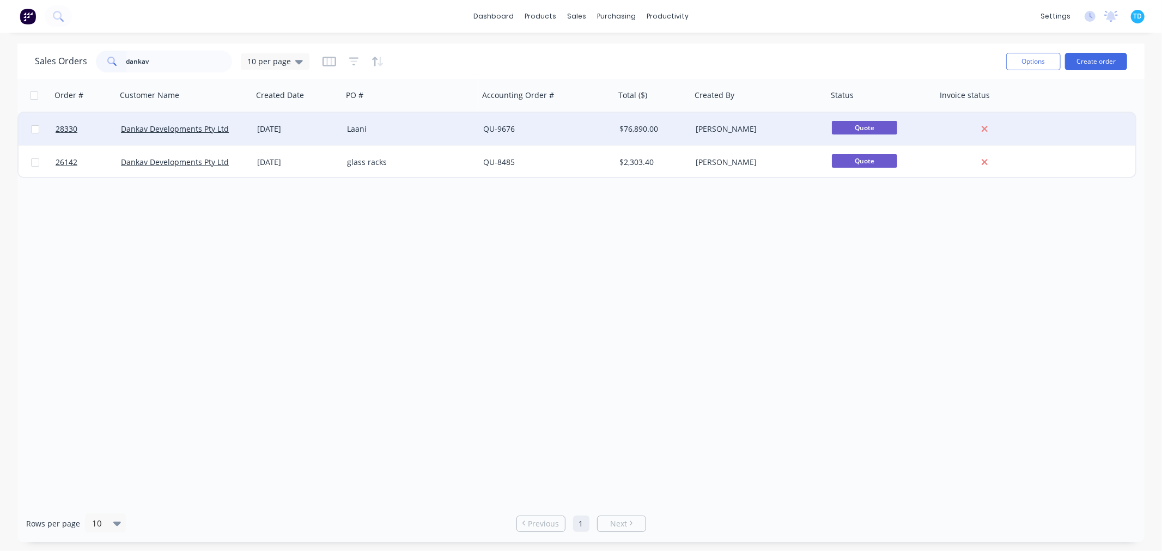
click at [162, 121] on div "Dankav Developments Pty Ltd" at bounding box center [185, 129] width 136 height 33
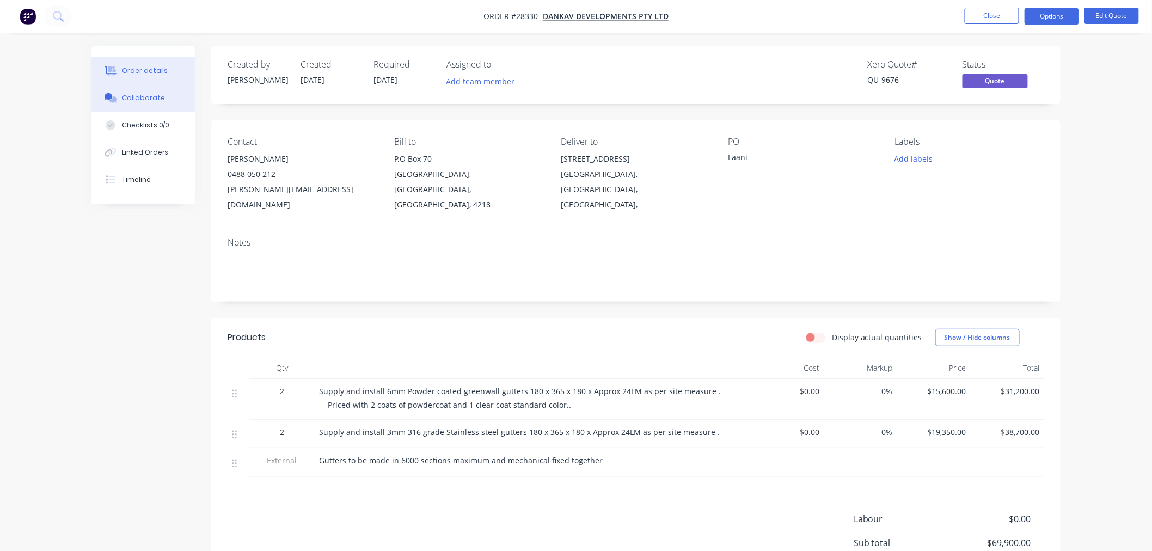
click at [161, 89] on button "Collaborate" at bounding box center [142, 97] width 103 height 27
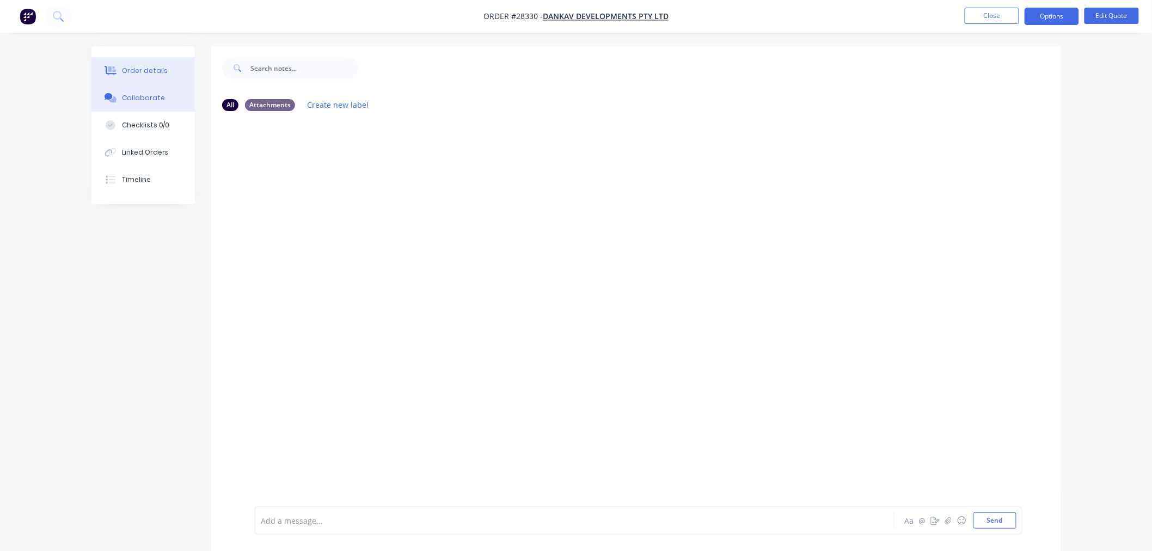
click at [154, 69] on div "Order details" at bounding box center [145, 71] width 46 height 10
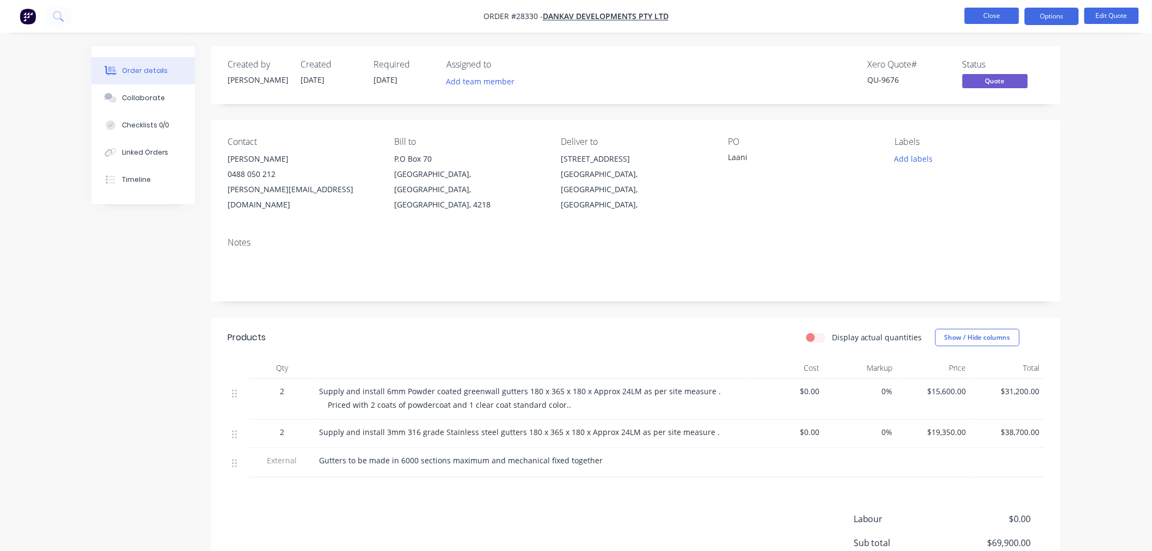
click at [990, 16] on button "Close" at bounding box center [992, 16] width 54 height 16
